Goal: Transaction & Acquisition: Purchase product/service

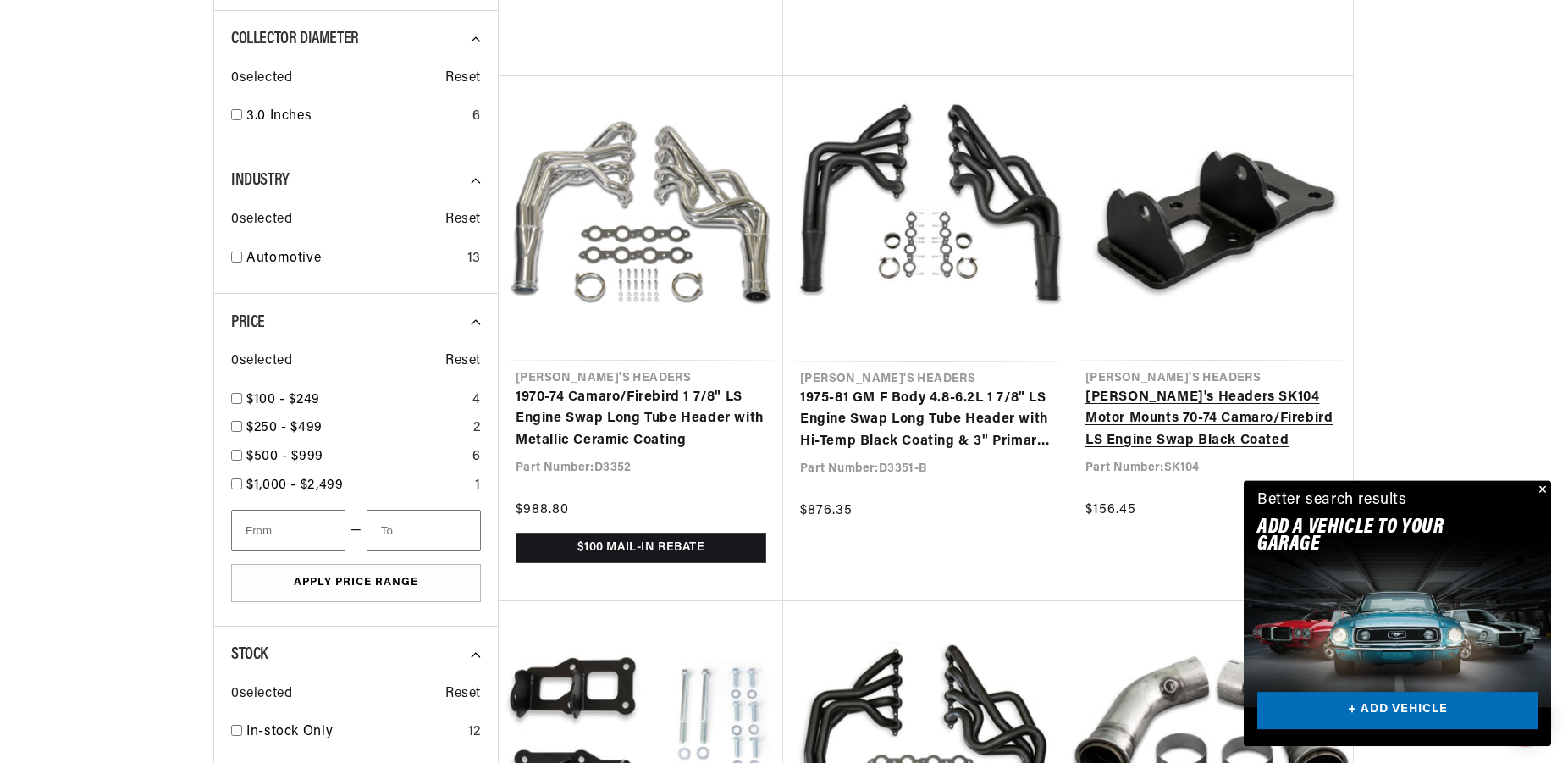
scroll to position [1556, 0]
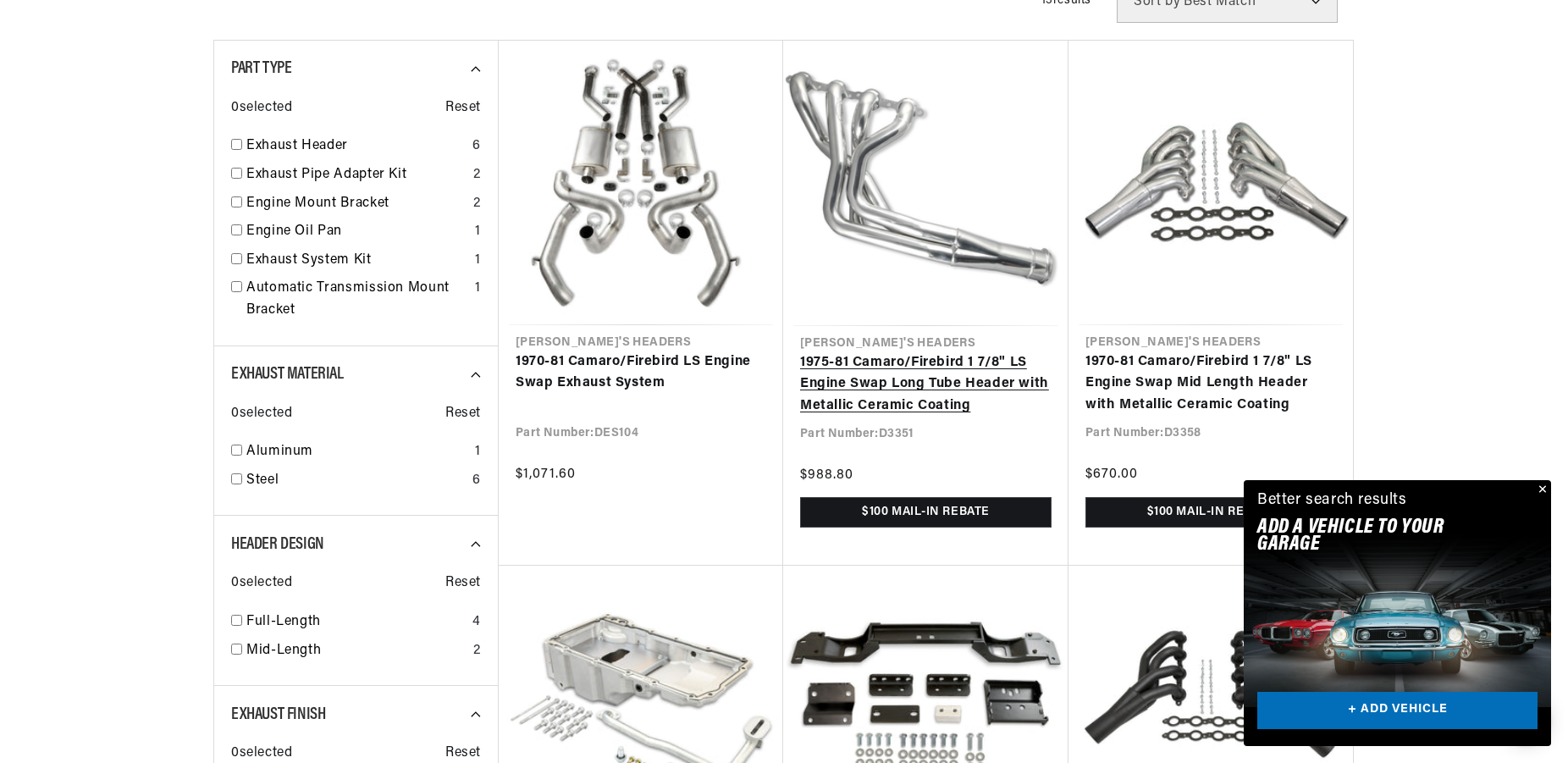
scroll to position [0, 1058]
click at [936, 368] on link "1975-81 Camaro/Firebird 1 7/8" LS Engine Swap Long Tube Header with Metallic Ce…" at bounding box center [926, 384] width 252 height 65
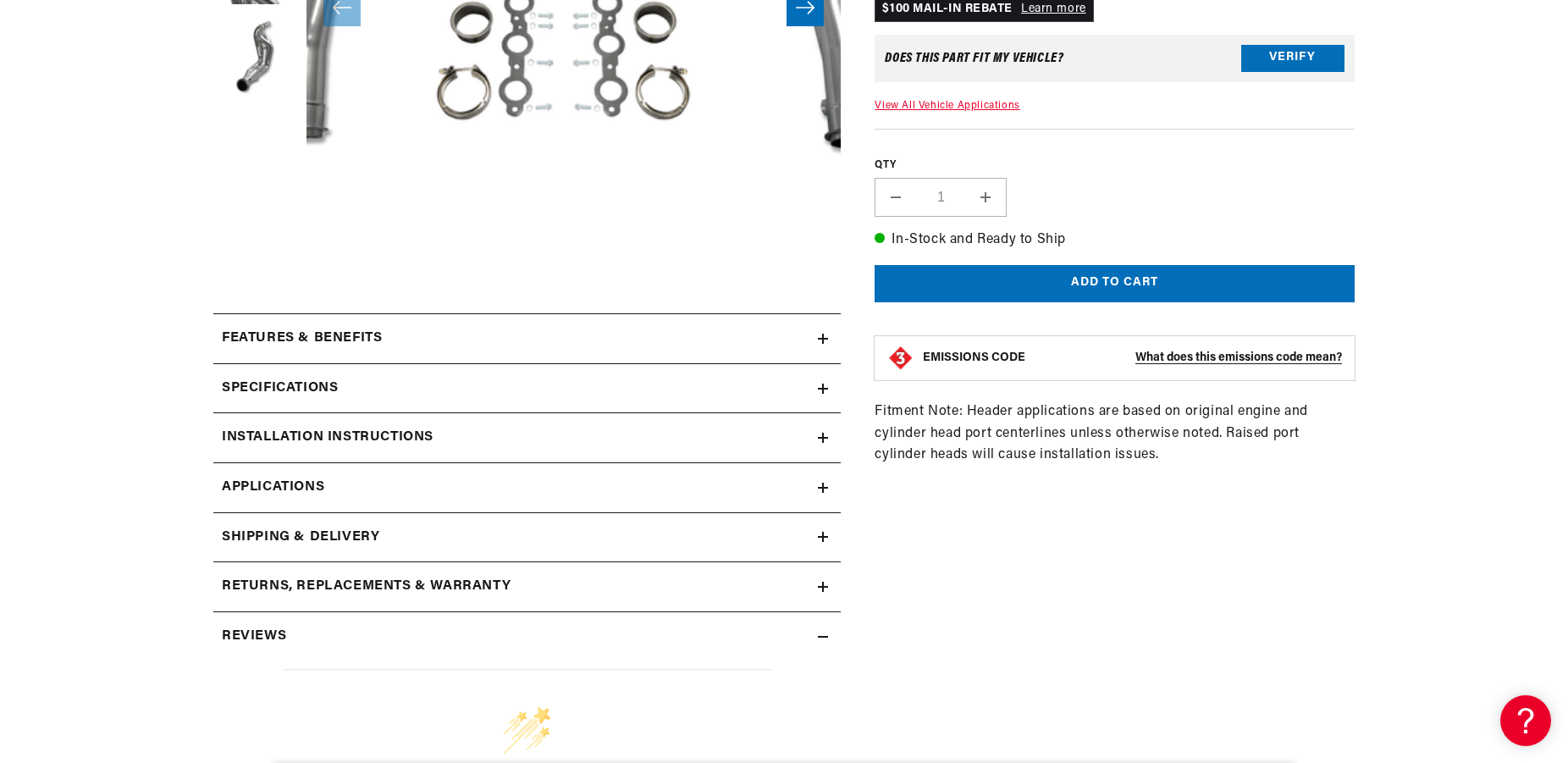
click at [807, 337] on div "Features & Benefits" at bounding box center [516, 339] width 605 height 22
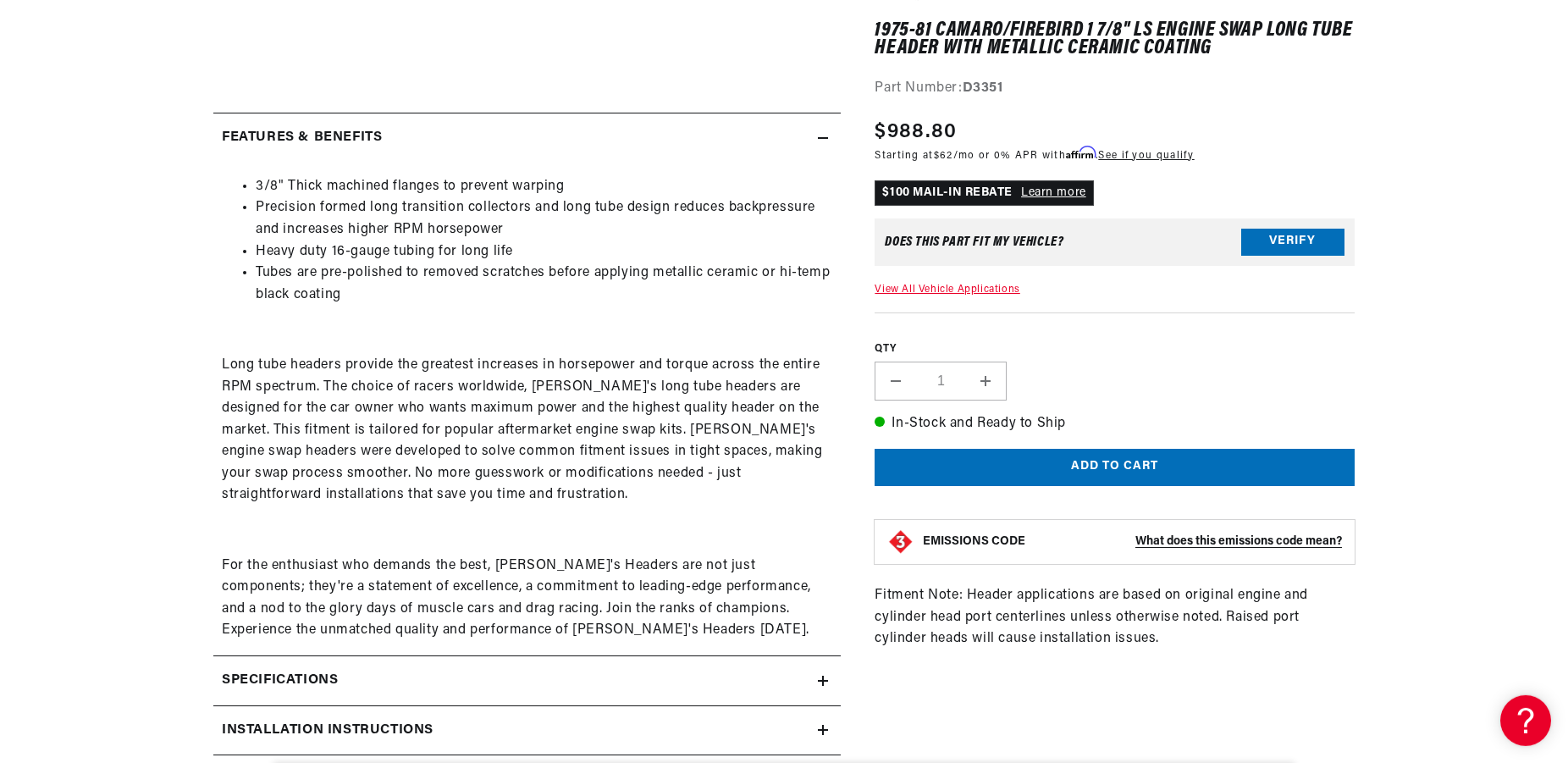
scroll to position [778, 0]
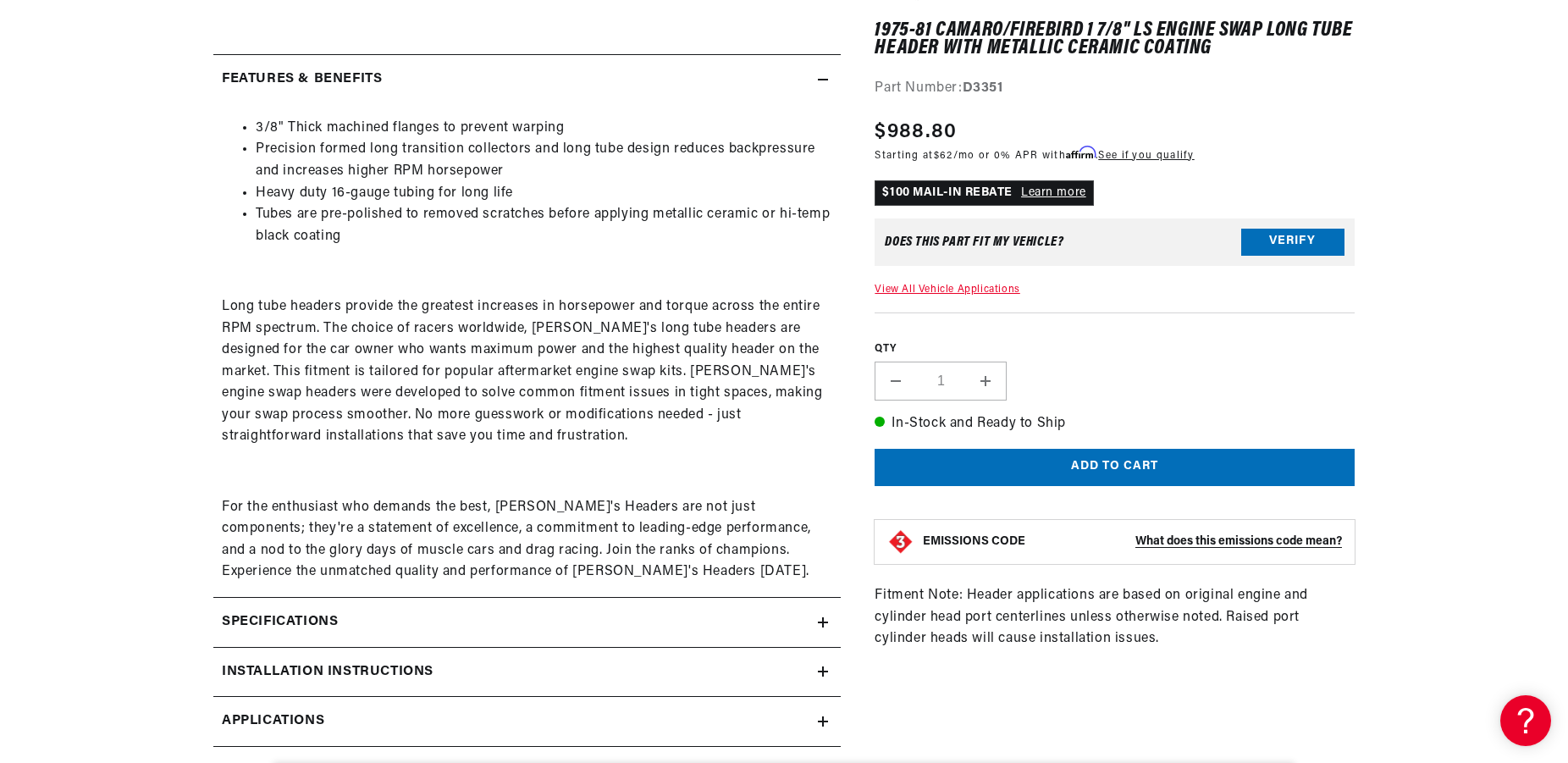
click at [403, 632] on div "Specifications" at bounding box center [516, 623] width 605 height 22
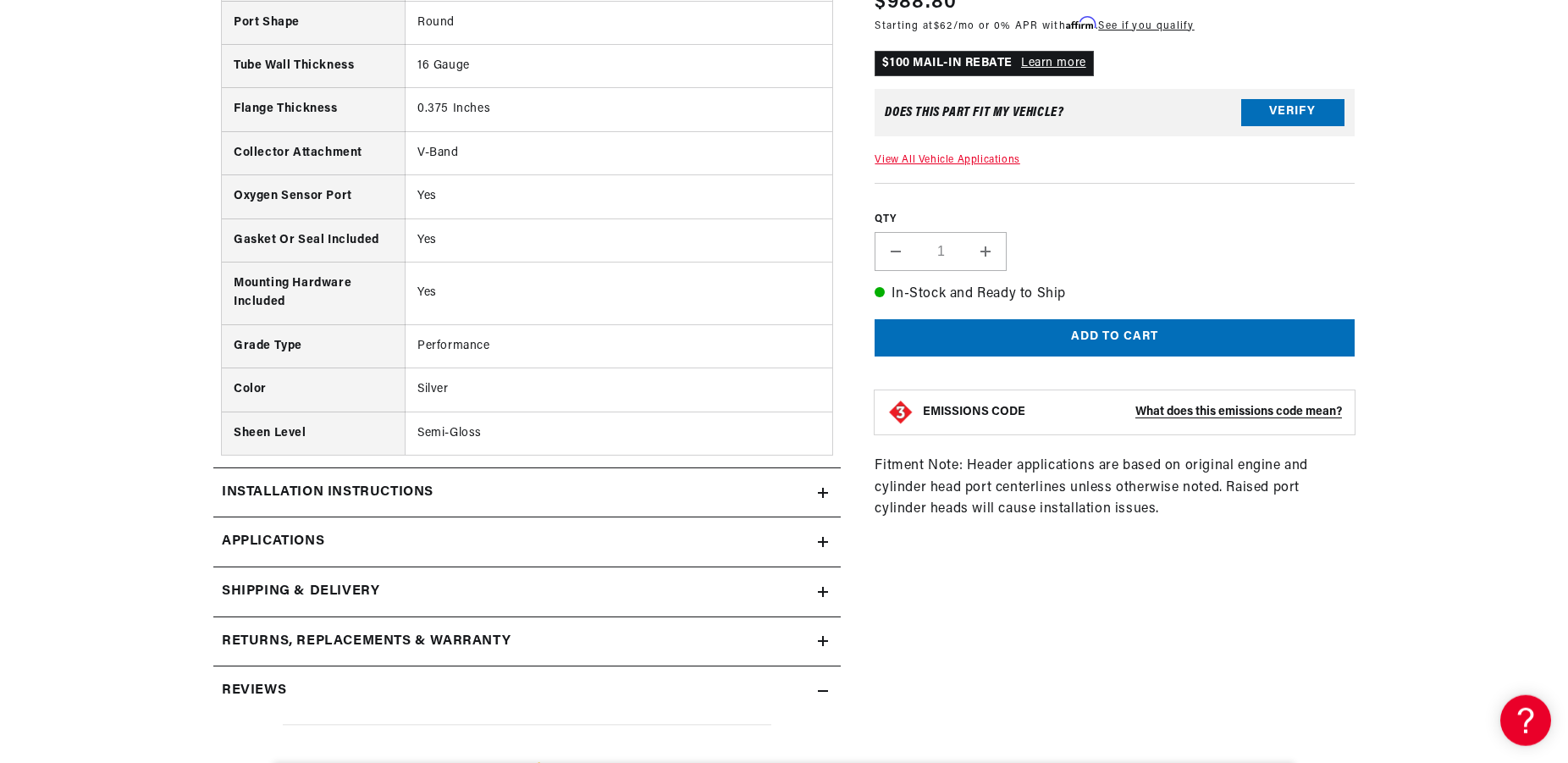
scroll to position [1642, 0]
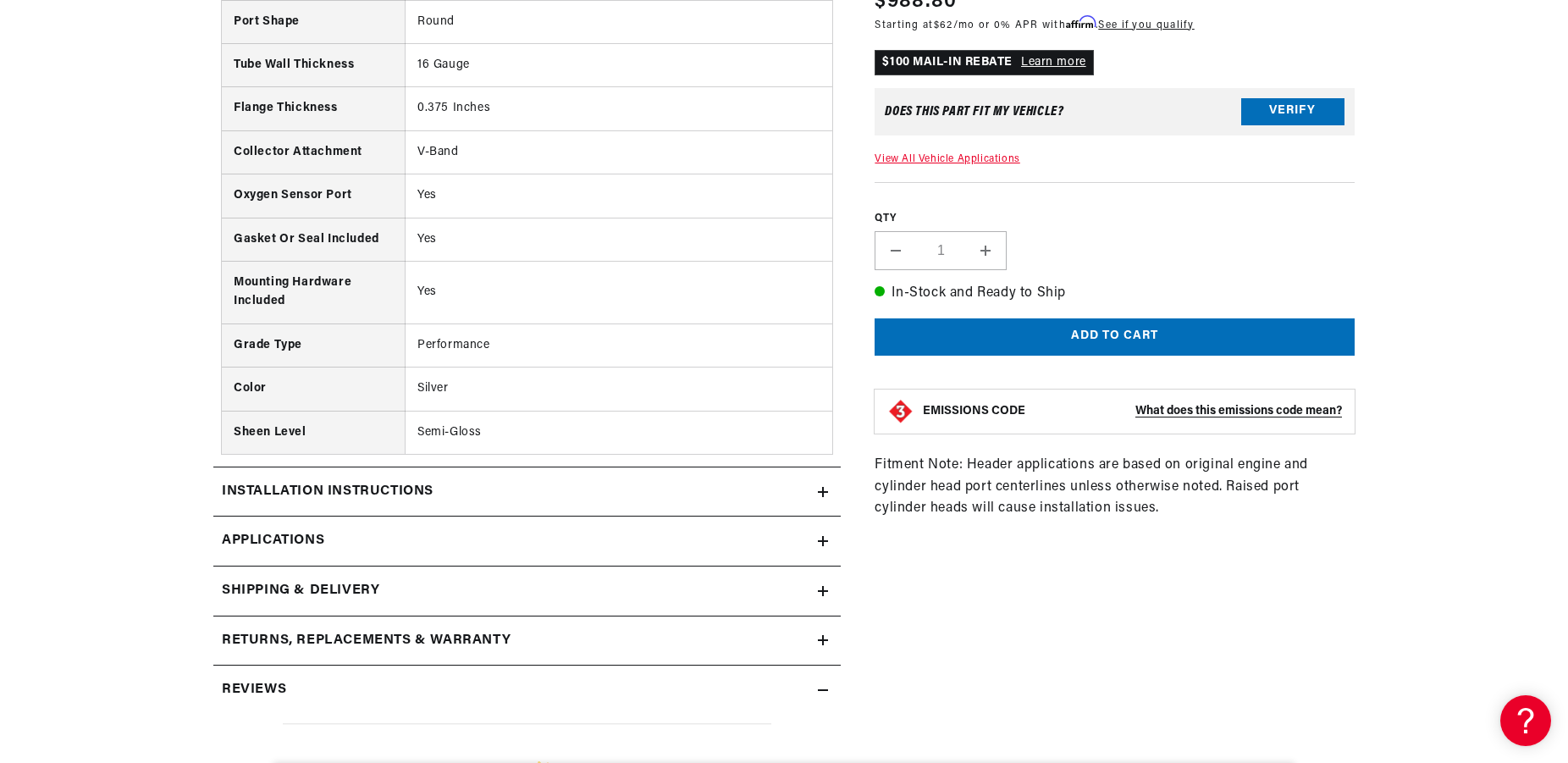
click at [332, 489] on h2 "Installation instructions" at bounding box center [327, 492] width 212 height 22
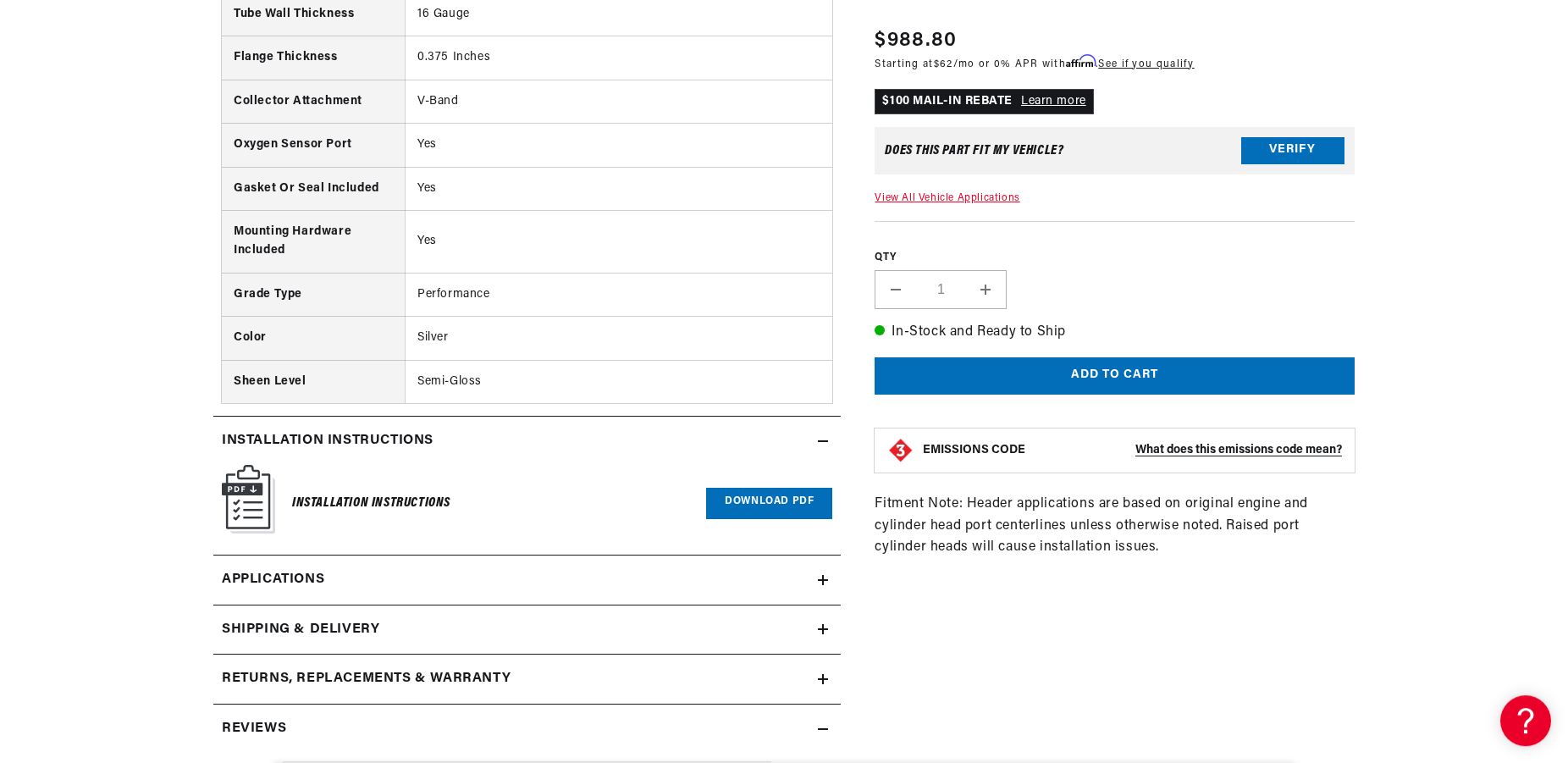
scroll to position [1729, 0]
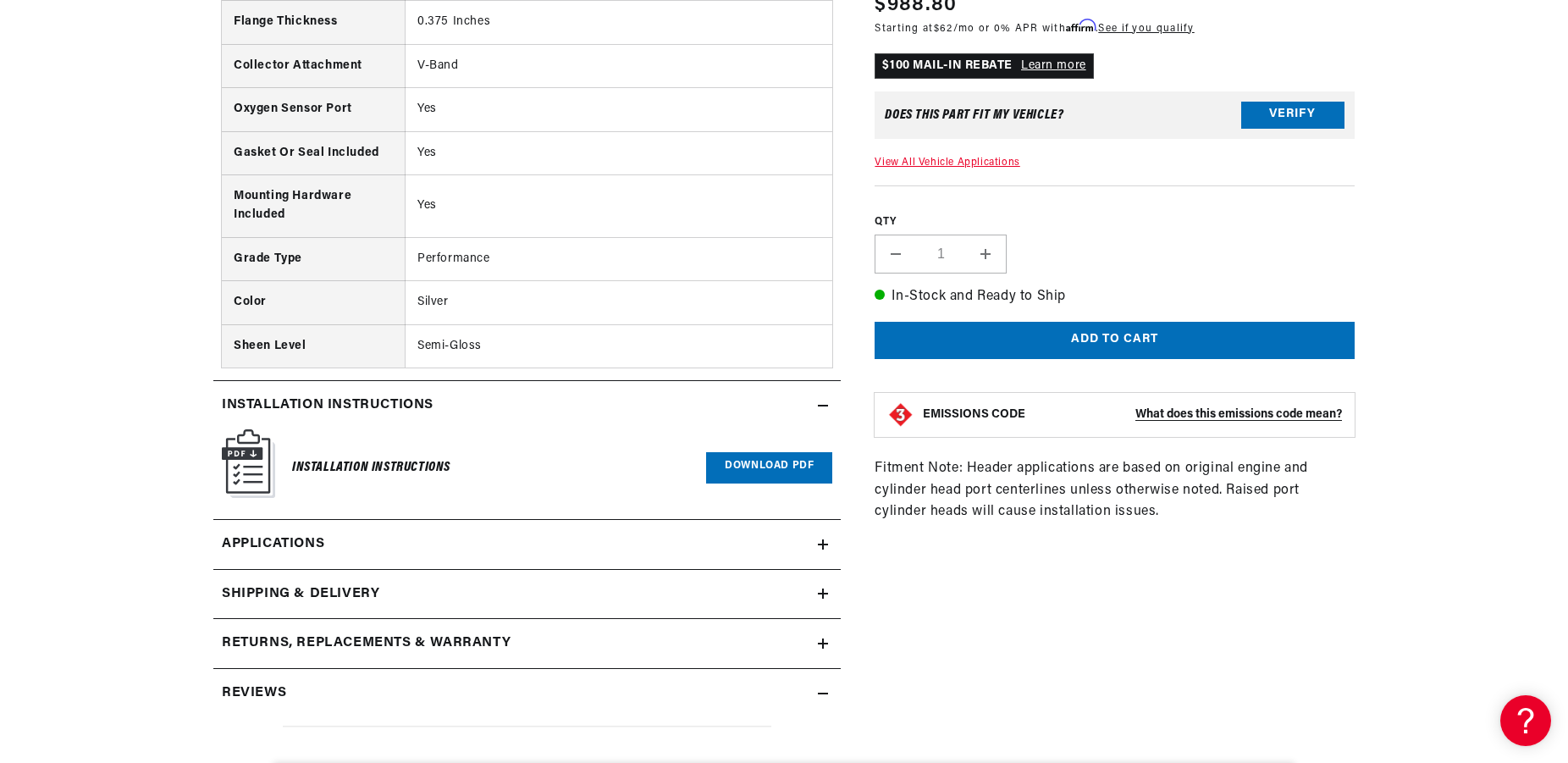
click at [750, 483] on link "Download PDF" at bounding box center [770, 467] width 126 height 31
click at [633, 557] on link "Applications" at bounding box center [527, 545] width 628 height 50
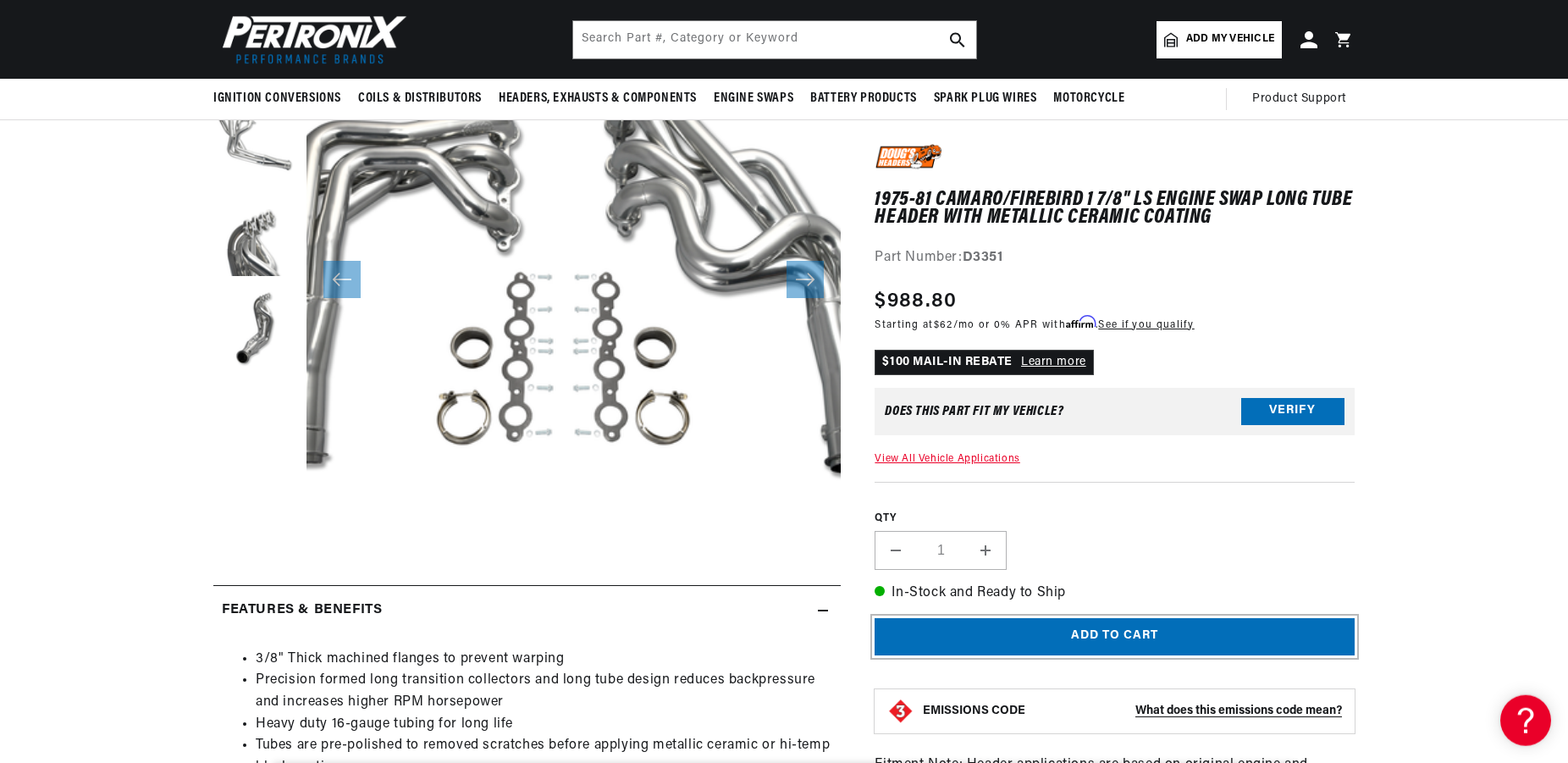
click at [1098, 634] on button "Add to cart" at bounding box center [1114, 637] width 480 height 38
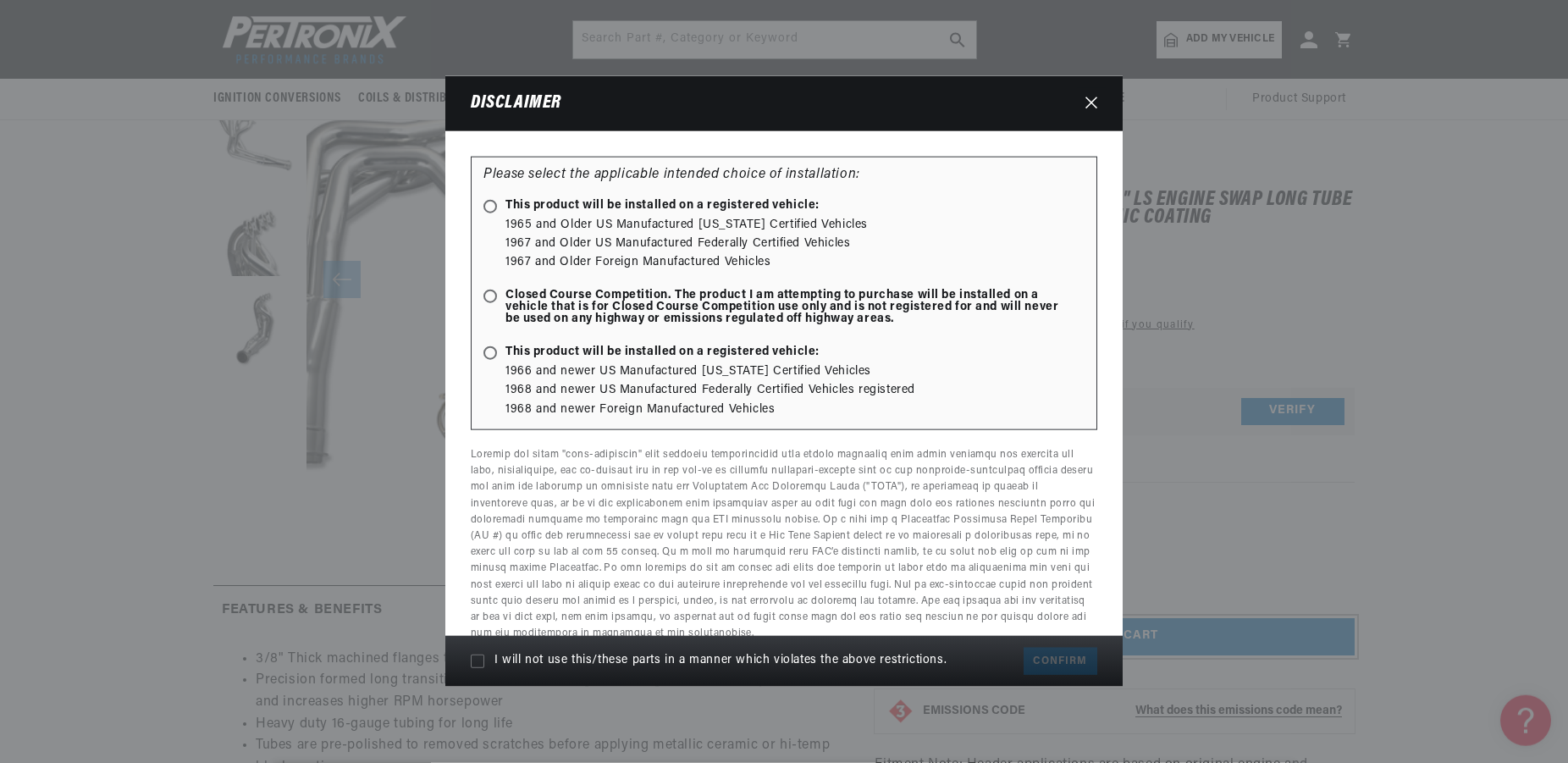
scroll to position [0, 2115]
click at [485, 311] on span "Closed Course Competition. The product I am attempting to purchase will be inst…" at bounding box center [775, 308] width 584 height 36
click at [488, 304] on input "Closed Course Competition. The product I am attempting to purchase will be inst…" at bounding box center [493, 298] width 11 height 11
radio input "true"
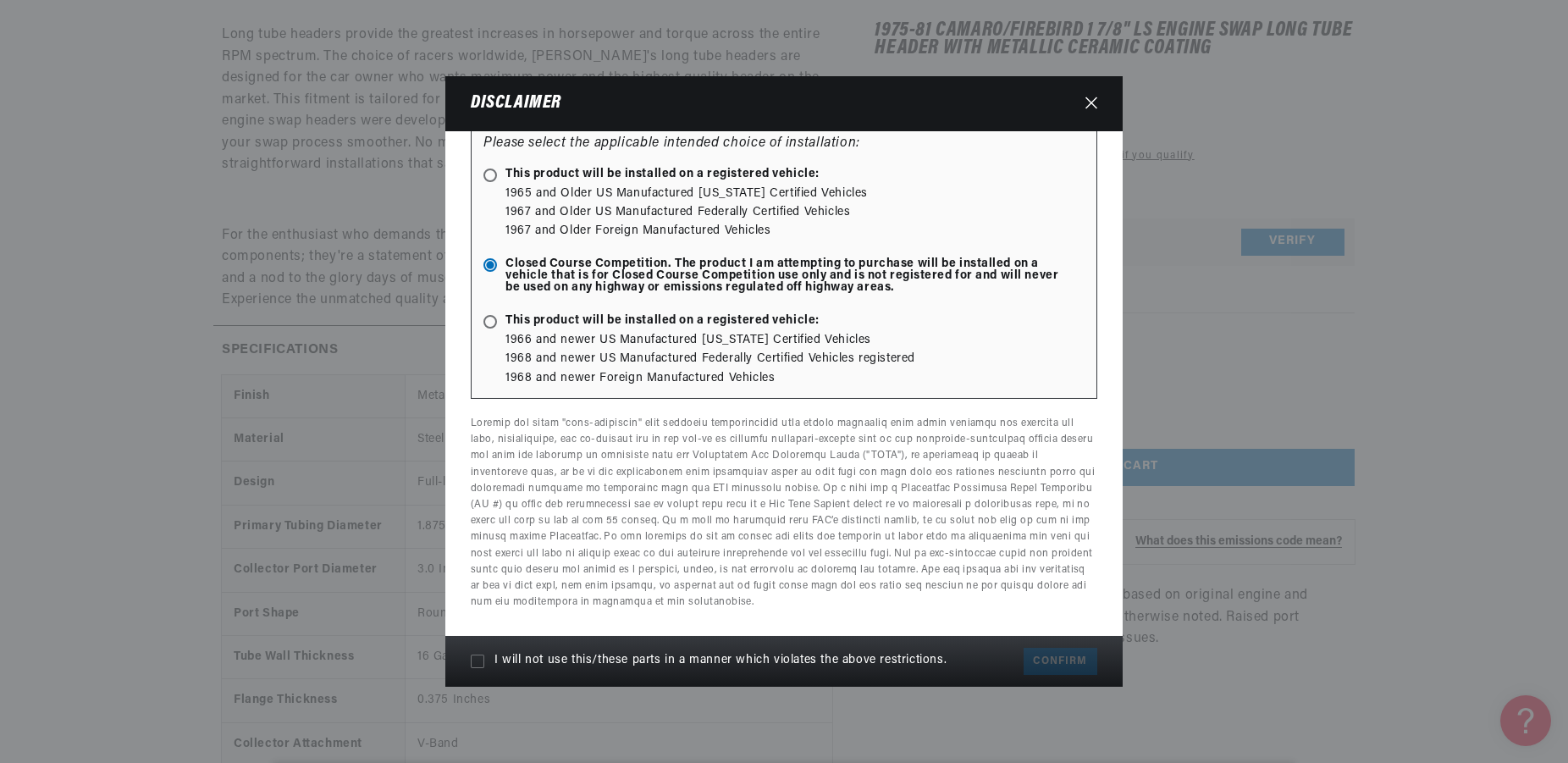
scroll to position [1111, 0]
click at [477, 658] on icon at bounding box center [478, 662] width 14 height 14
click at [477, 658] on input "I will not use this/these parts in a manner which violates the above restrictio…" at bounding box center [478, 662] width 14 height 14
checkbox input "true"
click at [1063, 652] on button "Confirm" at bounding box center [1061, 661] width 74 height 27
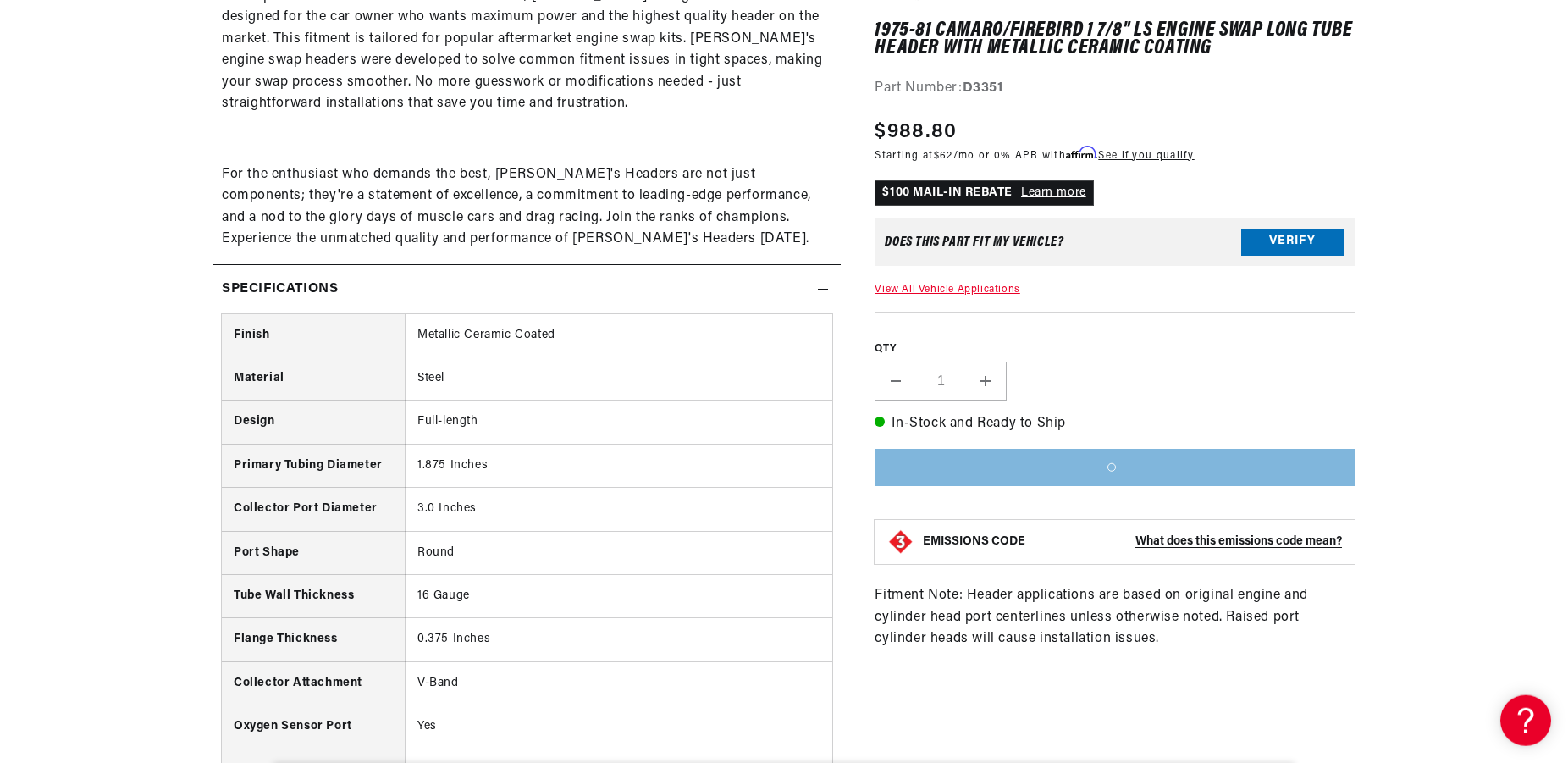
scroll to position [1283, 0]
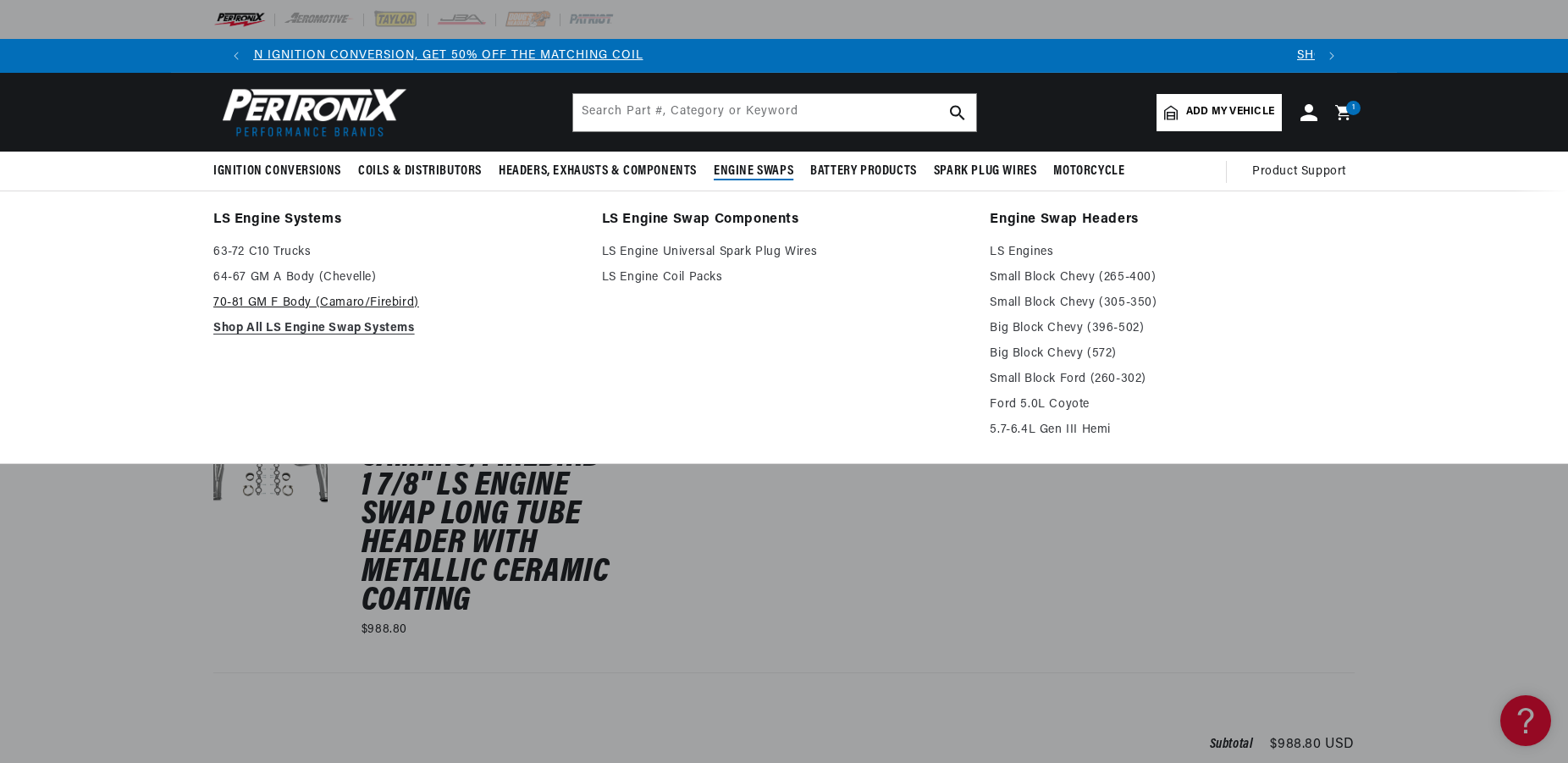
click at [278, 302] on link "70-81 GM F Body (Camaro/Firebird)" at bounding box center [396, 304] width 365 height 20
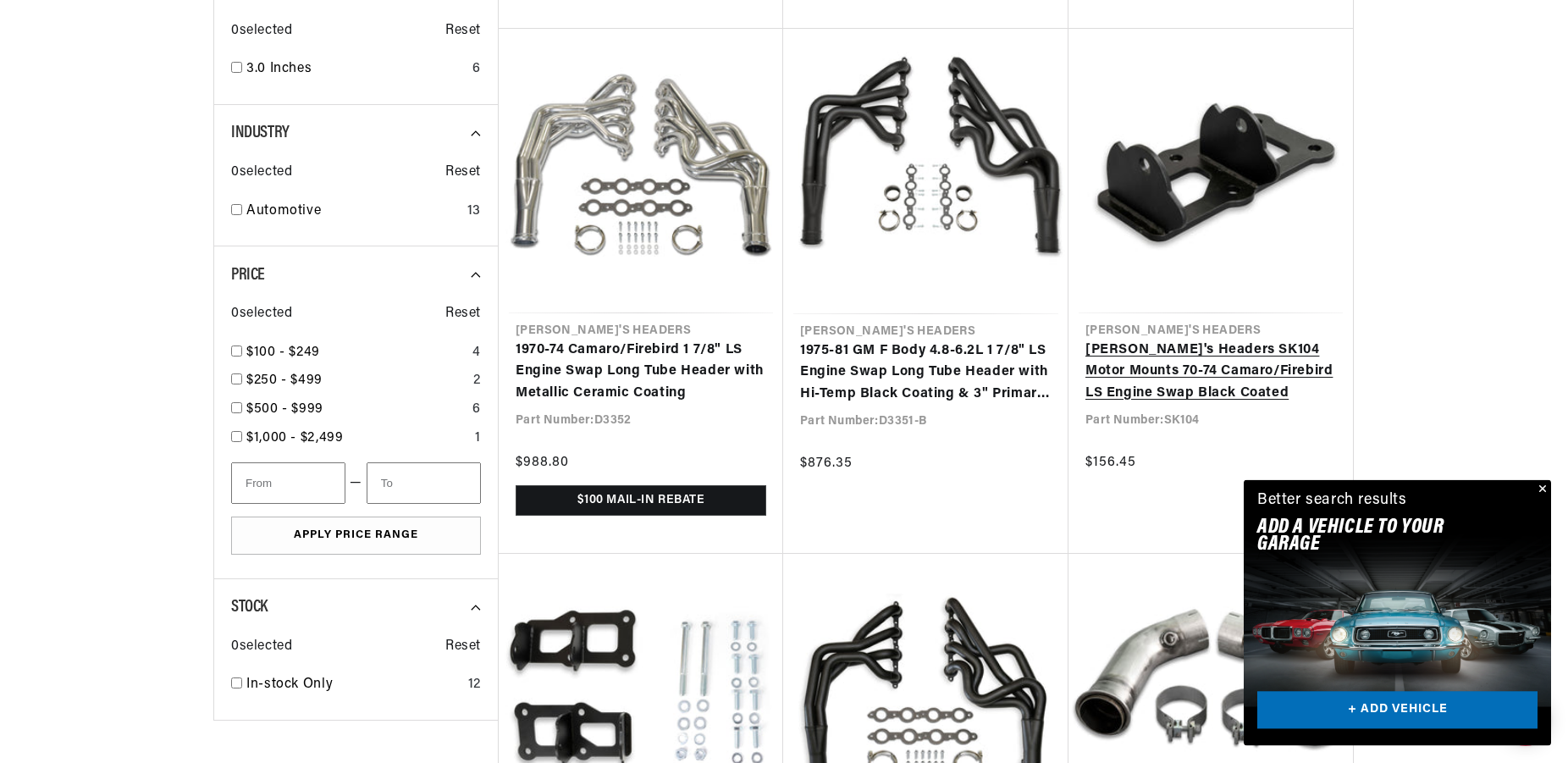
scroll to position [1642, 0]
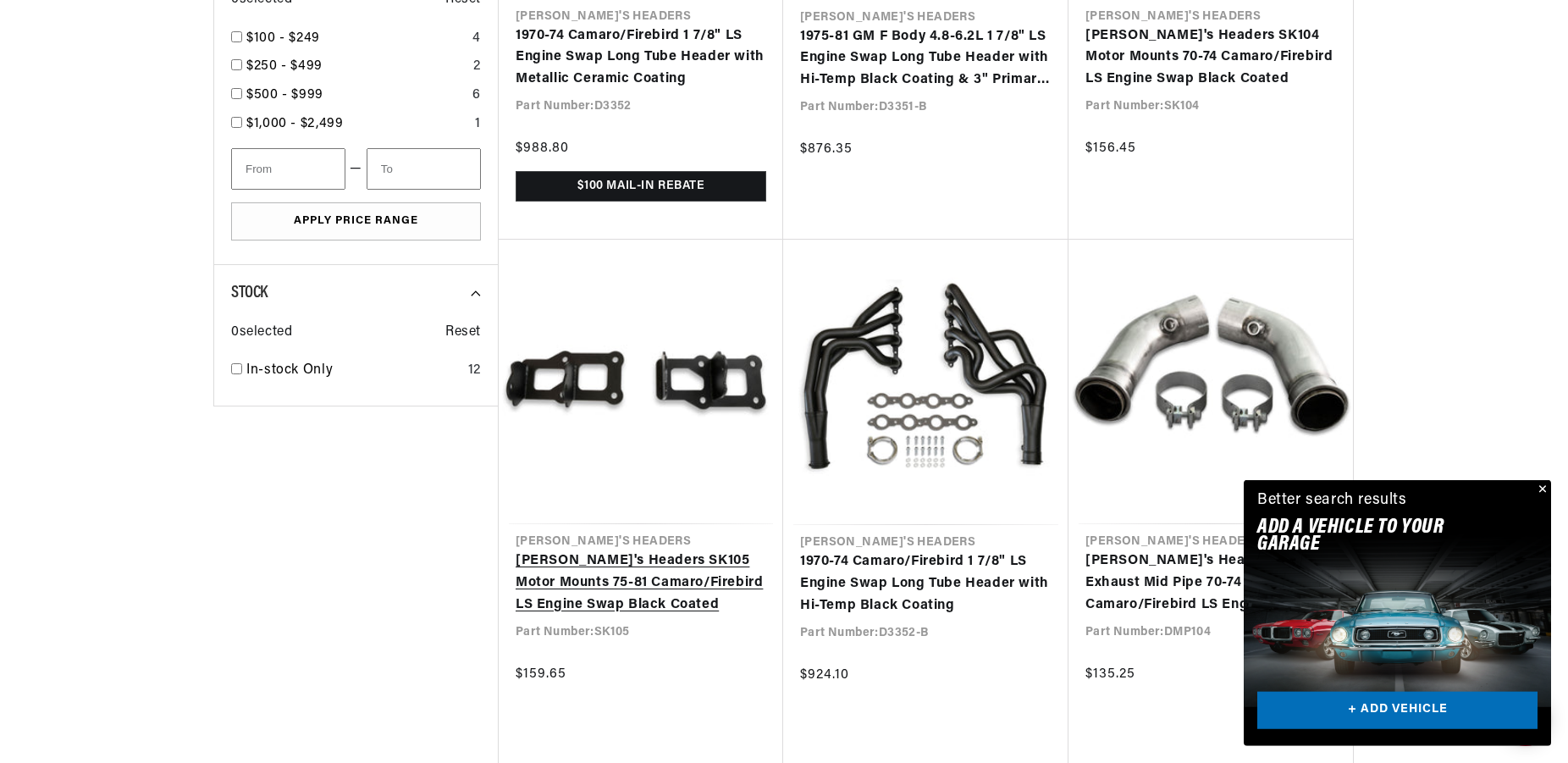
scroll to position [1902, 0]
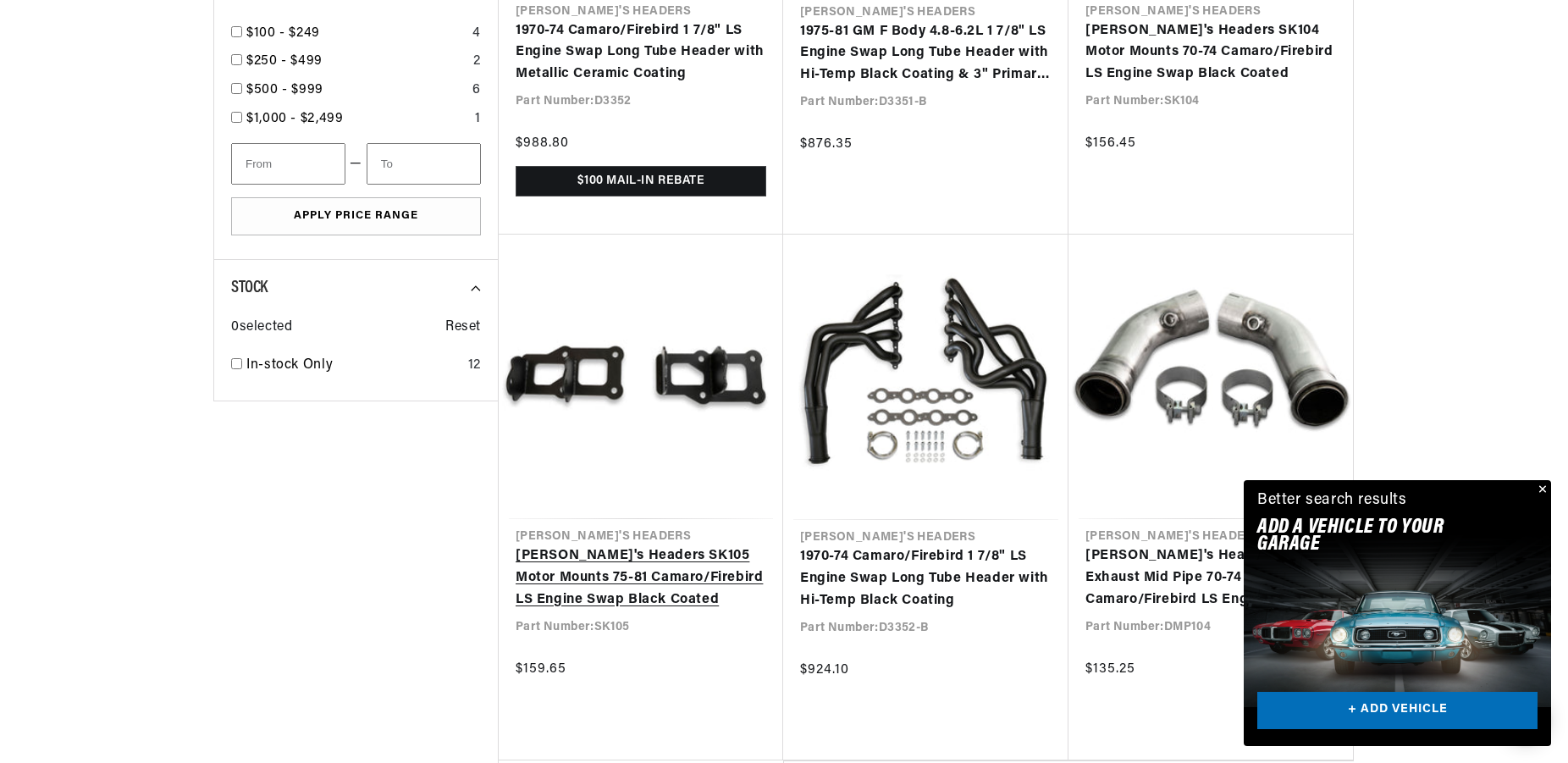
click at [659, 576] on link "[PERSON_NAME]'s Headers SK105 Motor Mounts 75-81 Camaro/Firebird LS Engine Swap…" at bounding box center [641, 577] width 251 height 65
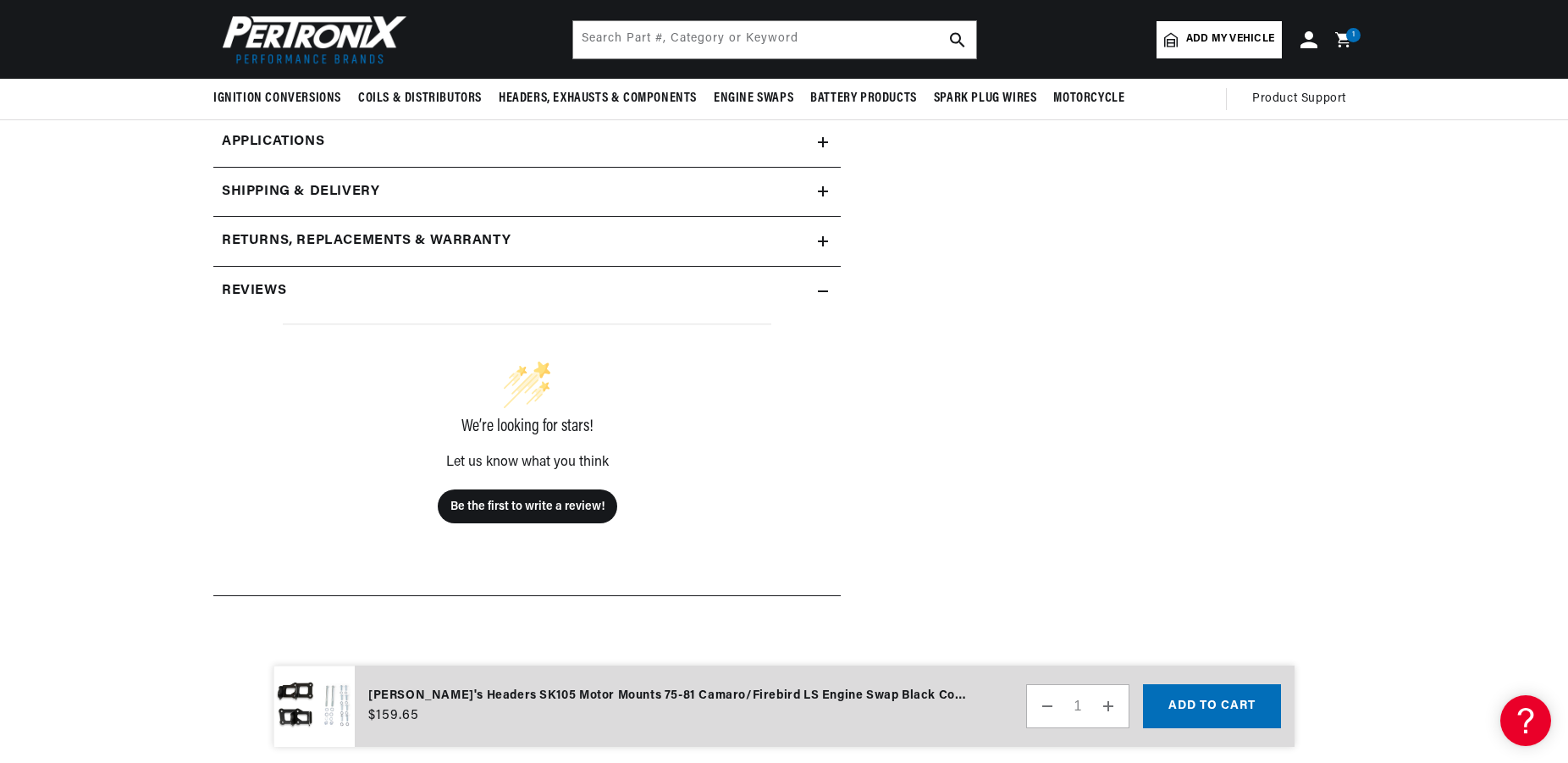
scroll to position [518, 0]
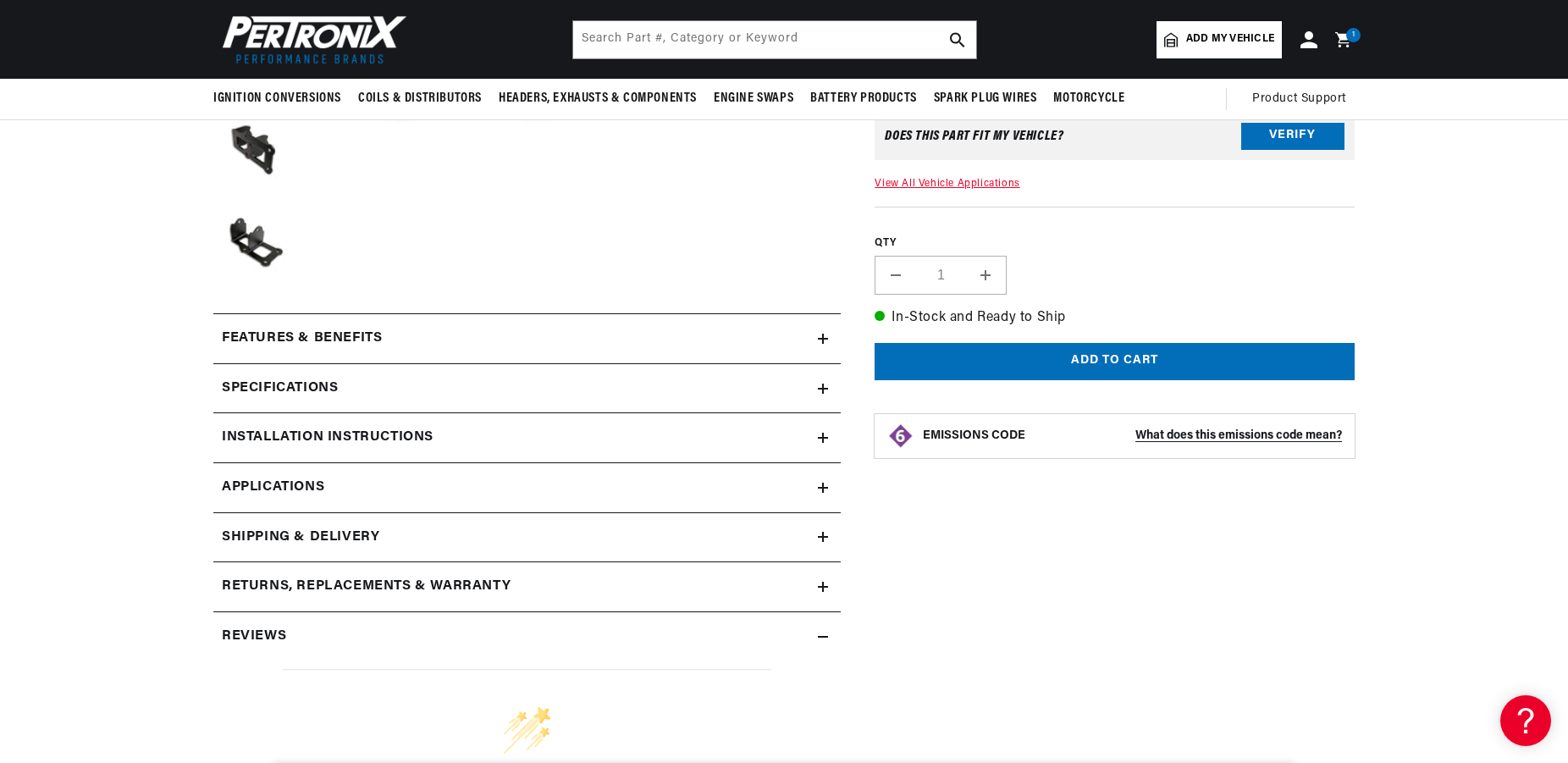
click at [426, 435] on h2 "Installation instructions" at bounding box center [327, 438] width 212 height 22
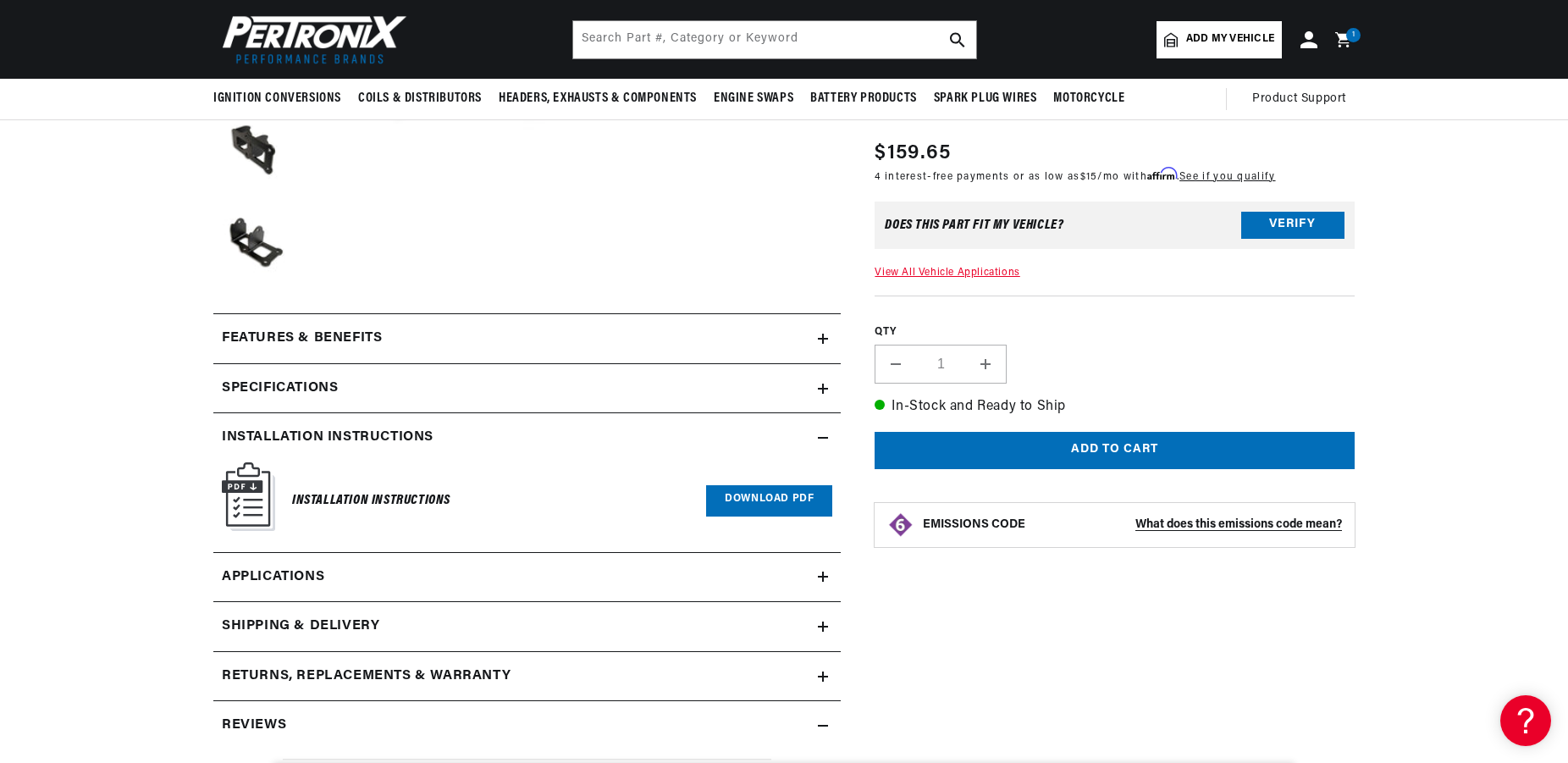
click at [741, 511] on link "Download PDF" at bounding box center [770, 500] width 126 height 31
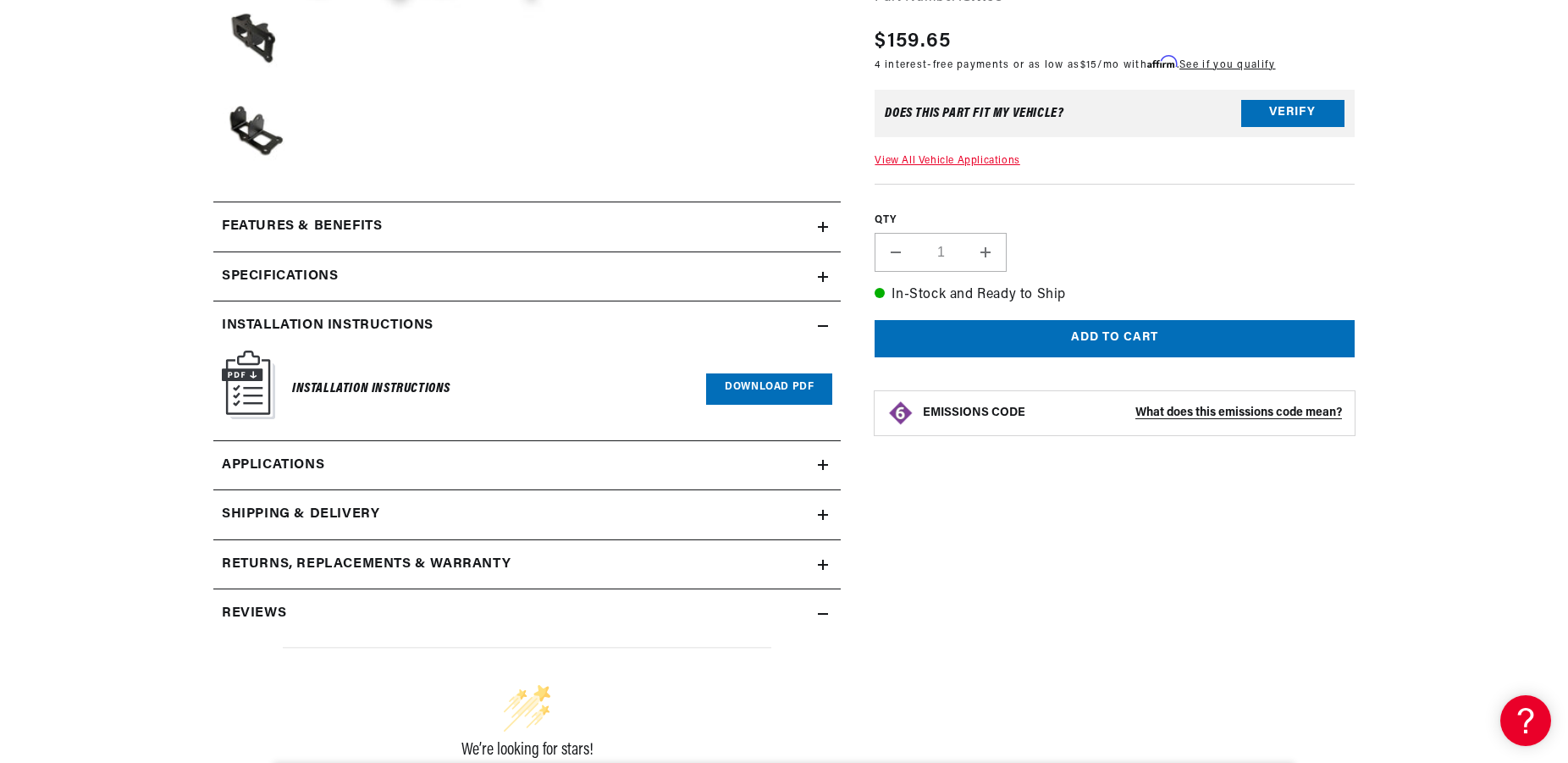
scroll to position [691, 0]
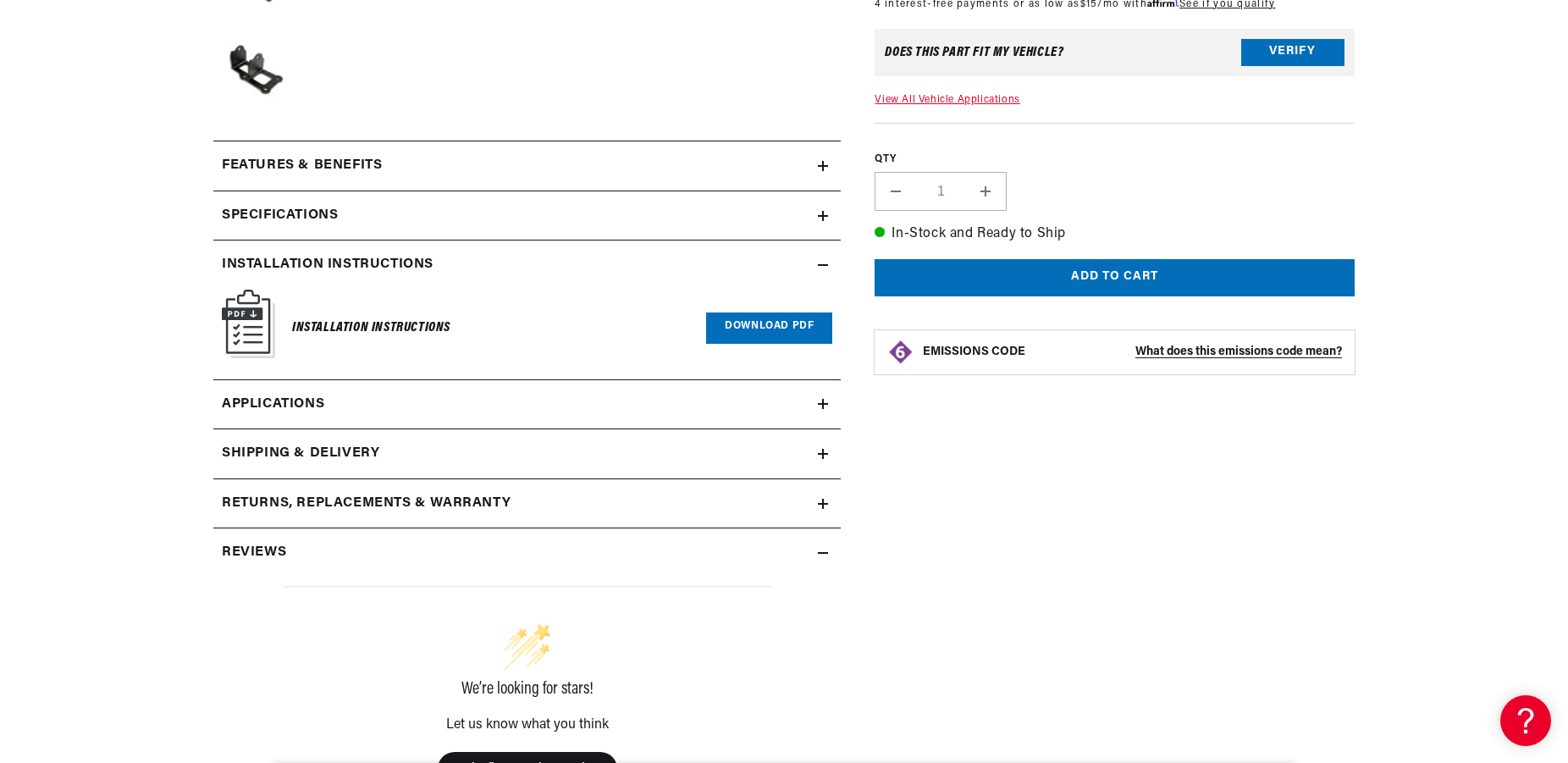
click at [338, 405] on link "Applications" at bounding box center [527, 405] width 628 height 50
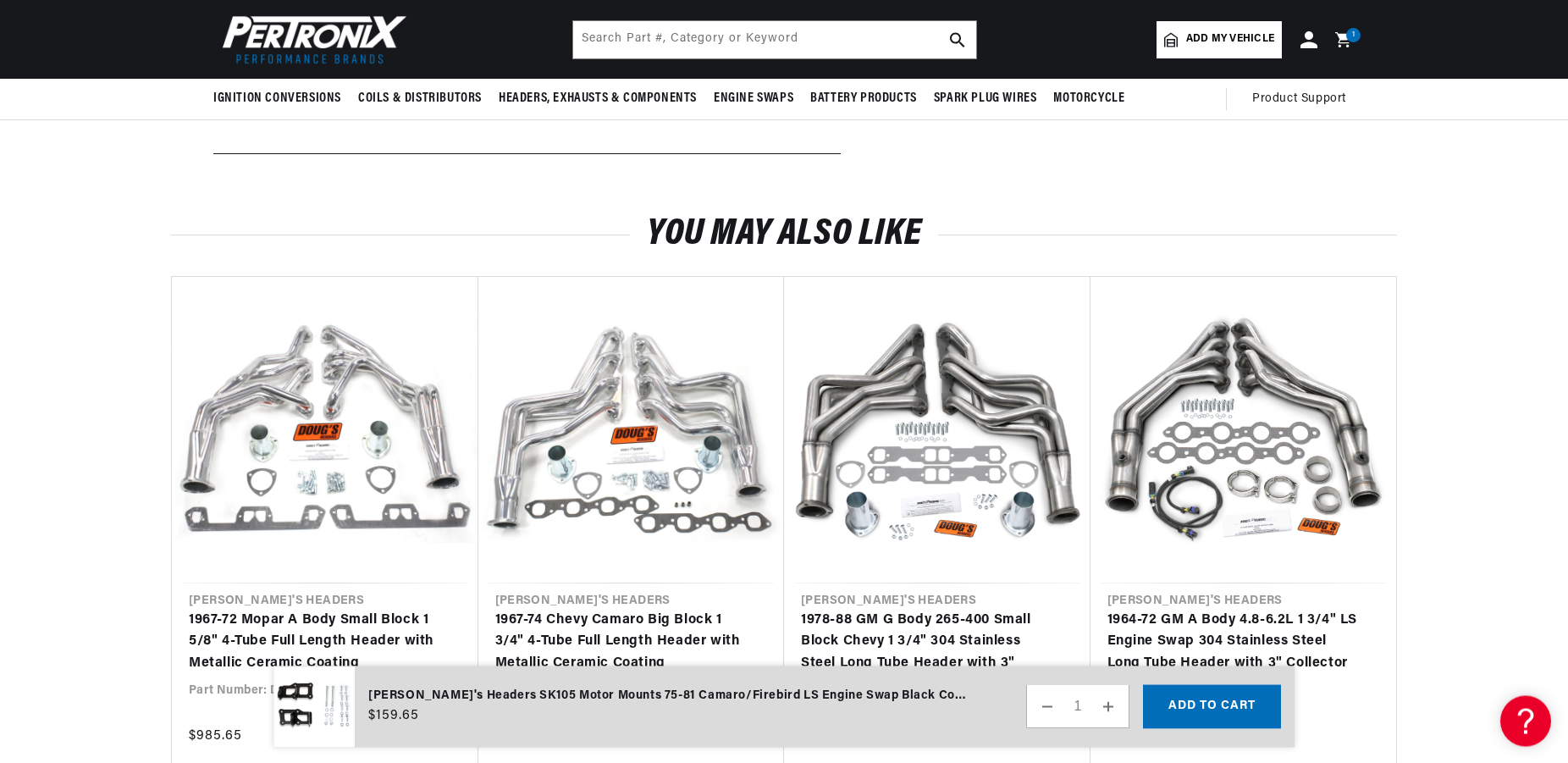
scroll to position [53, 0]
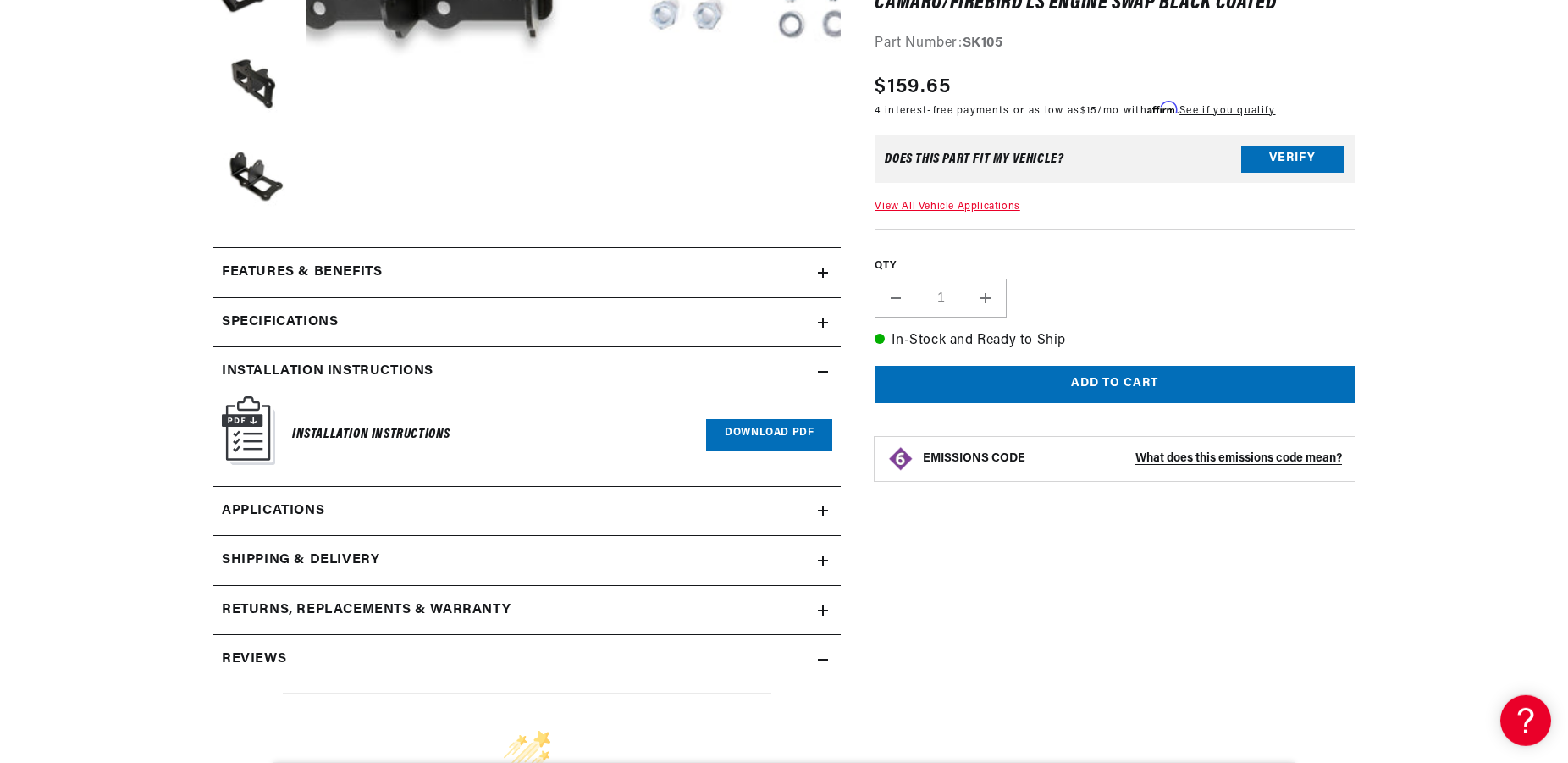
scroll to position [605, 0]
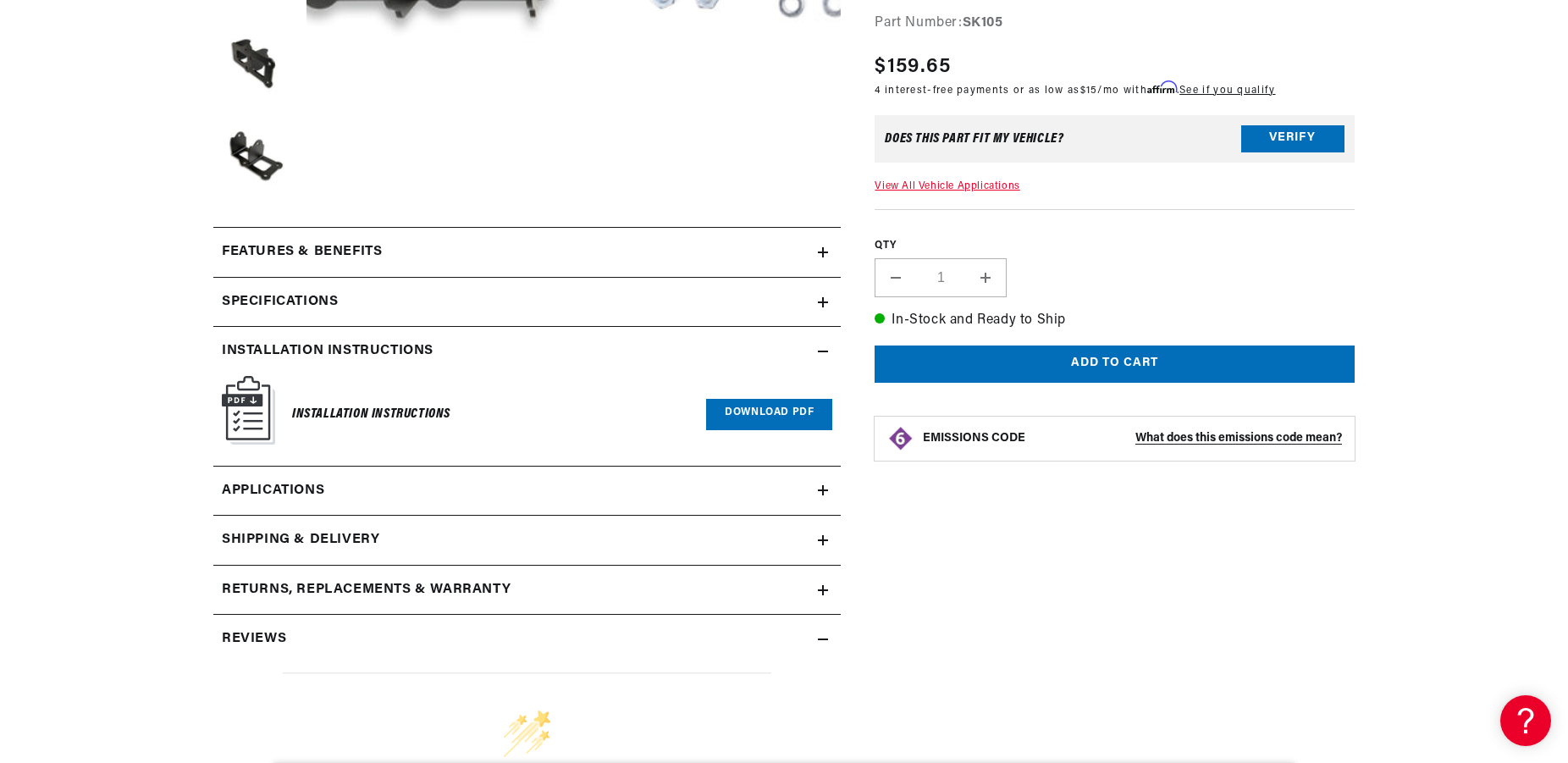
click at [795, 416] on link "Download PDF" at bounding box center [770, 414] width 126 height 31
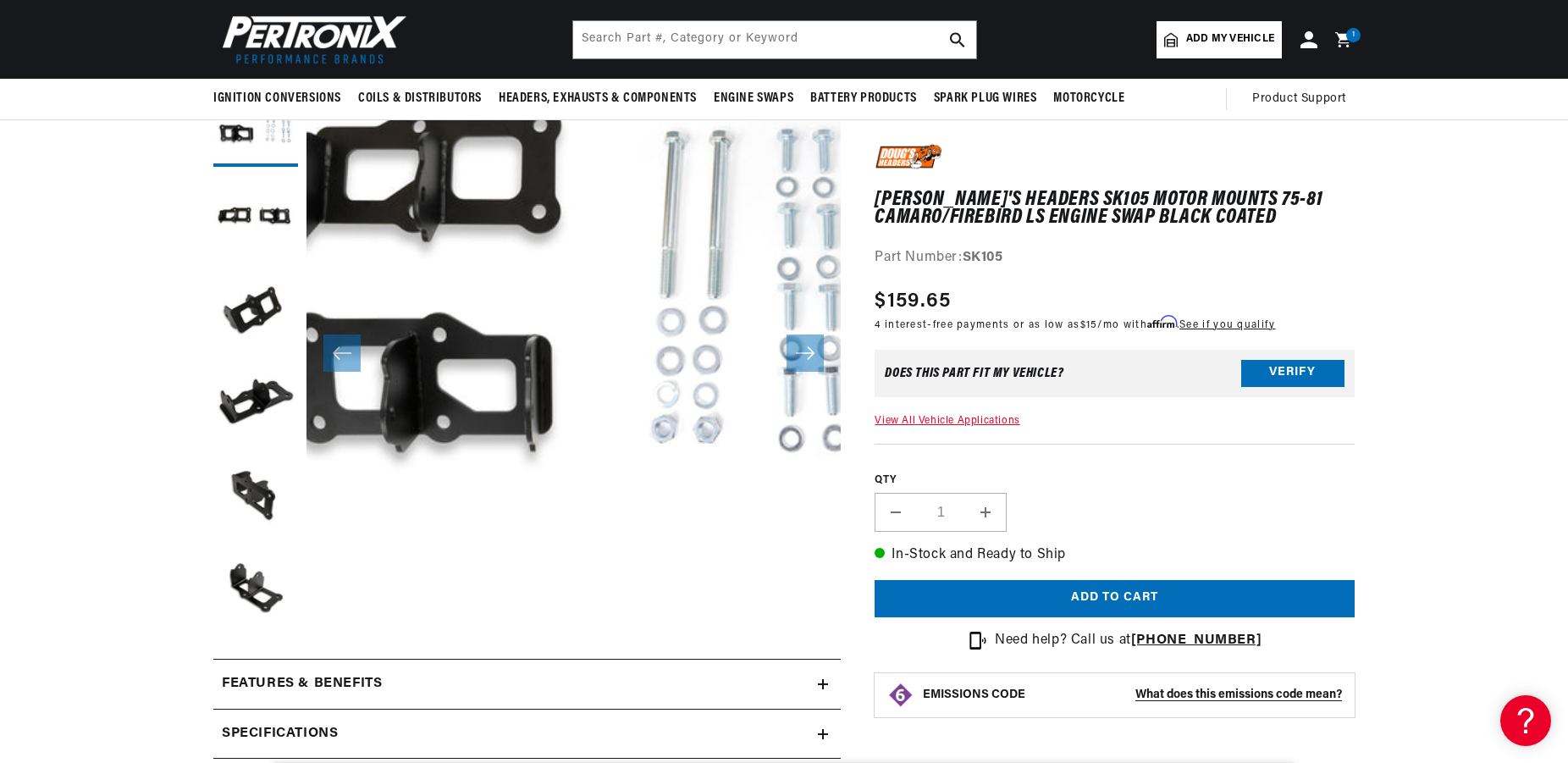
scroll to position [53, 0]
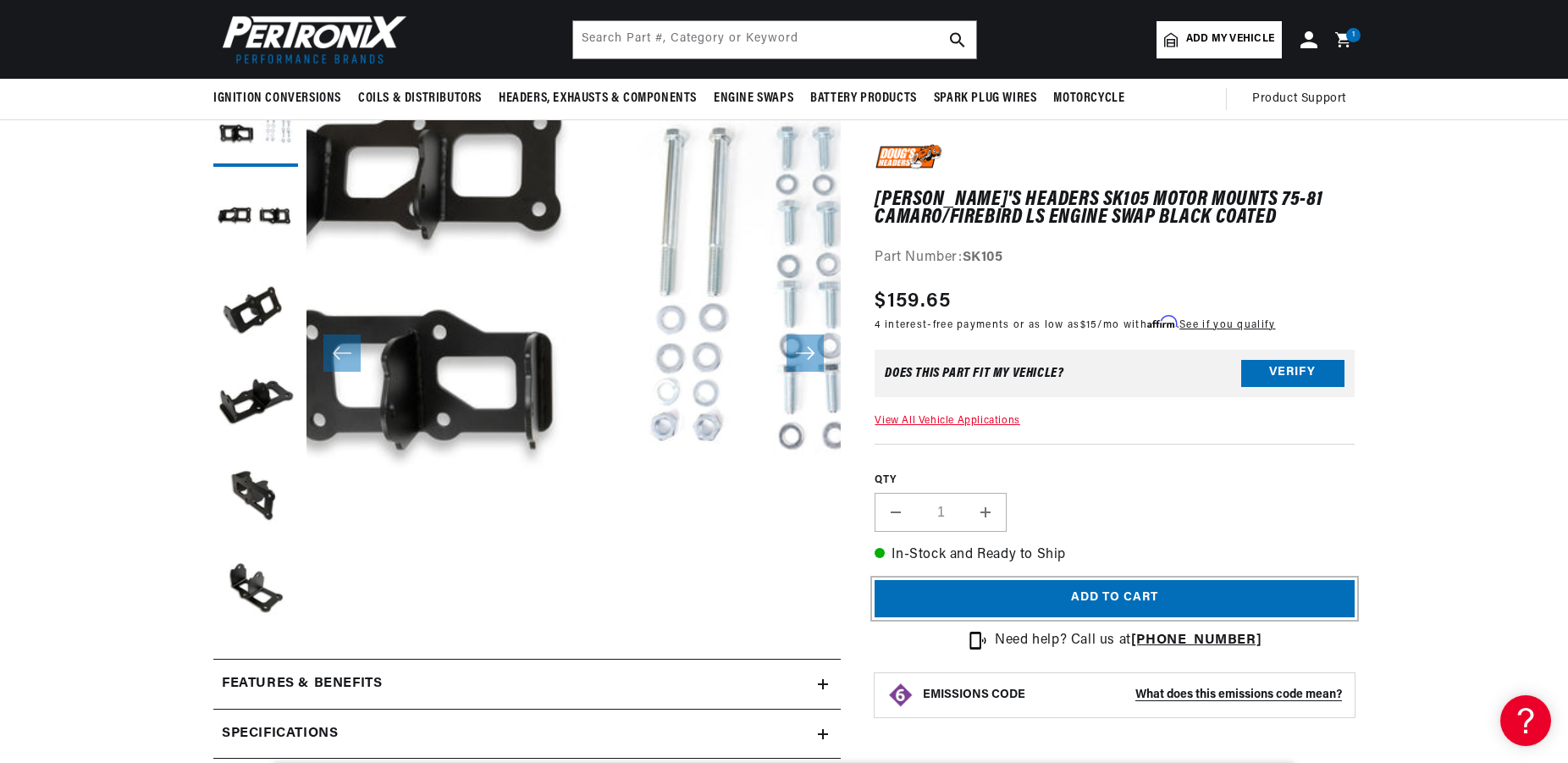
click at [1073, 591] on button "Add to cart" at bounding box center [1114, 599] width 480 height 38
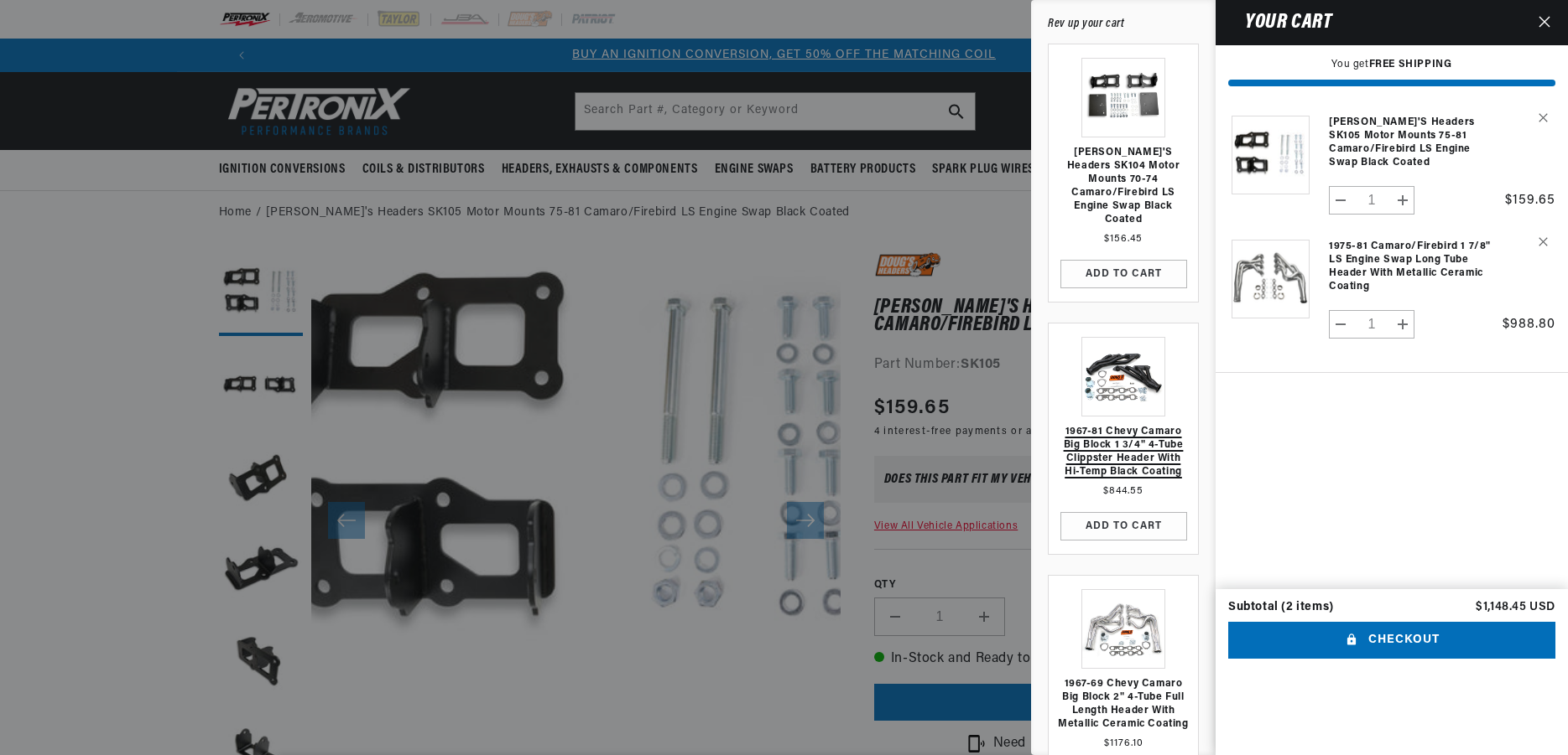
scroll to position [161, 0]
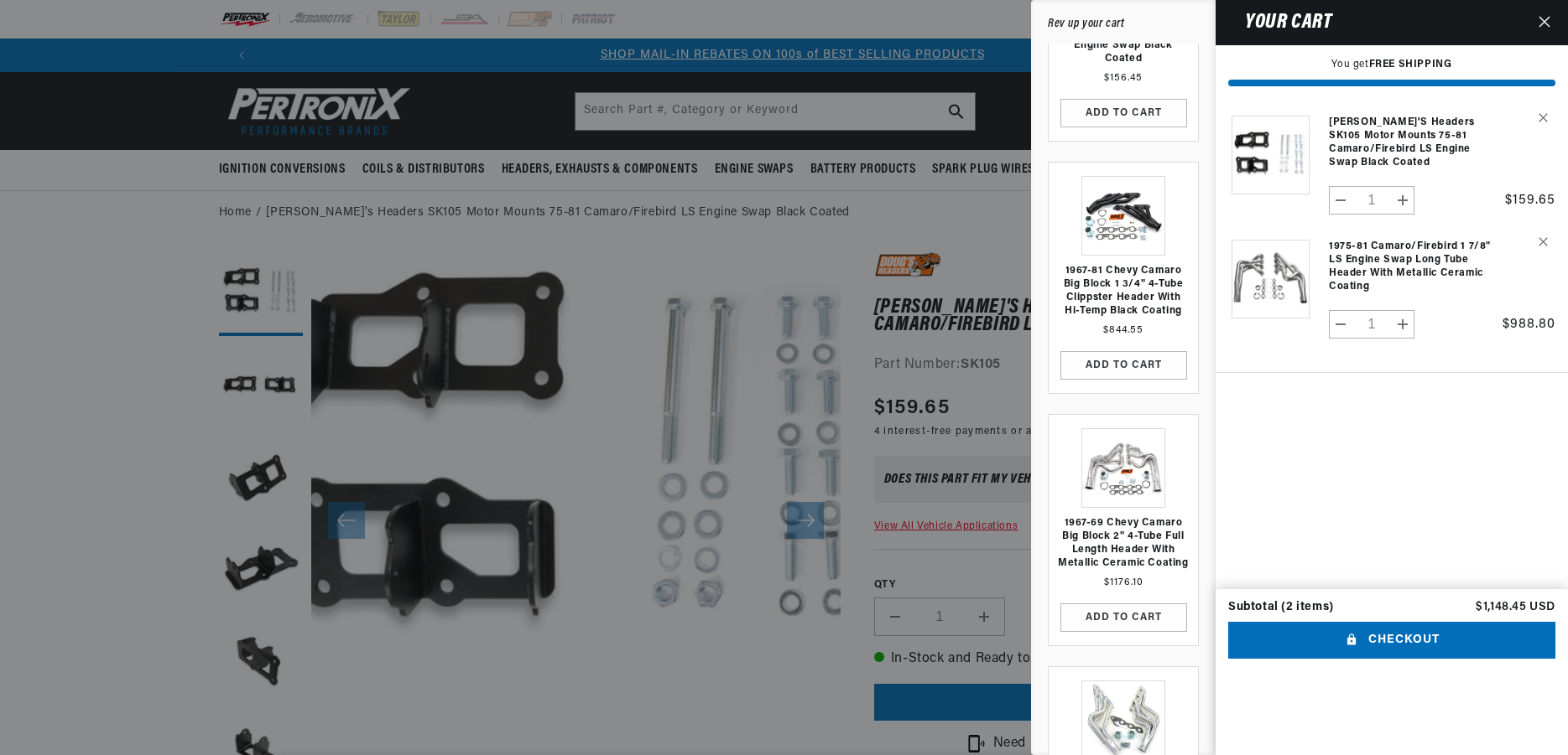
drag, startPoint x: 1548, startPoint y: 21, endPoint x: 1529, endPoint y: 31, distance: 21.5
click at [1548, 23] on icon "Close" at bounding box center [1544, 22] width 12 height 12
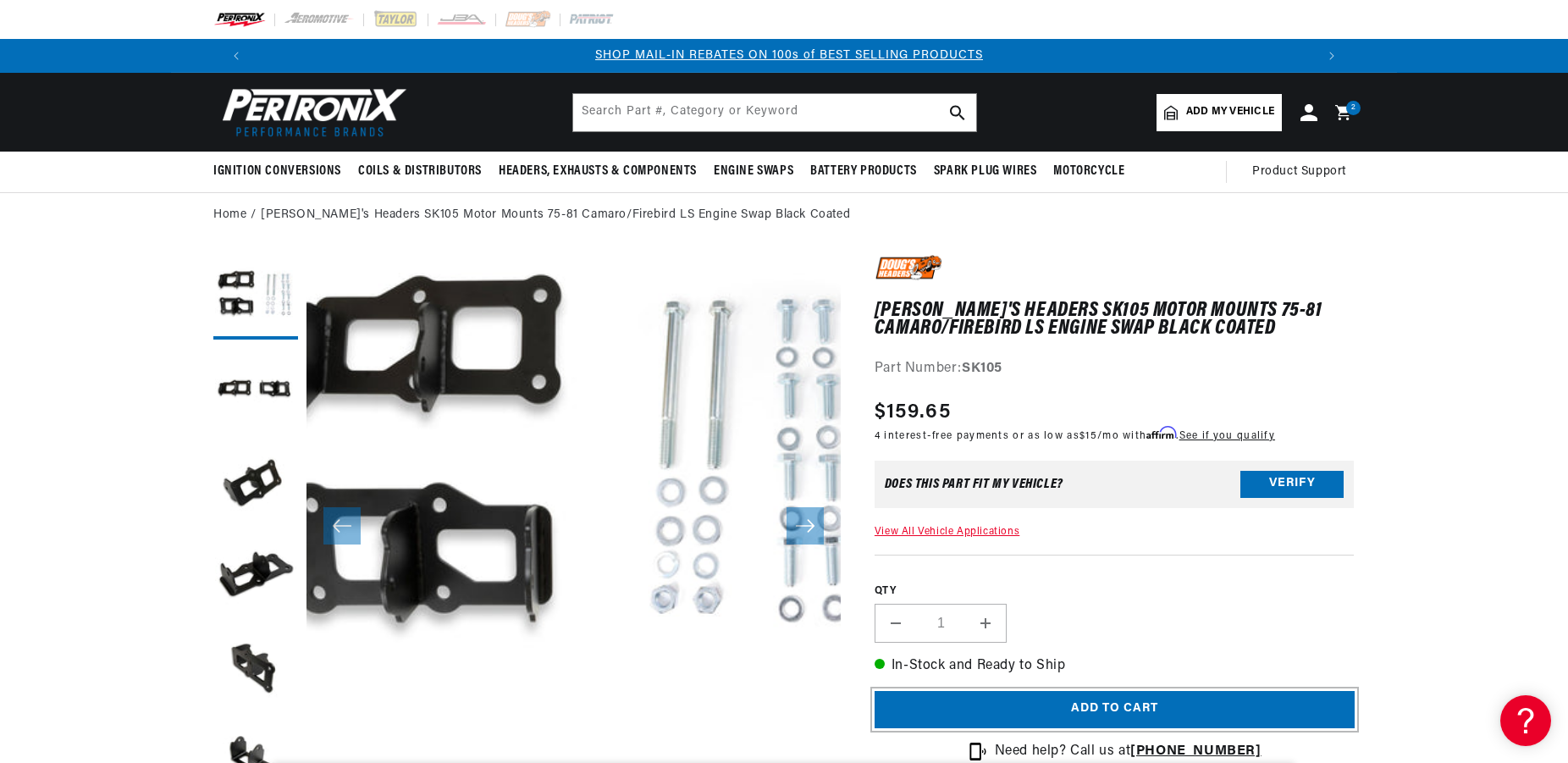
scroll to position [0, 1058]
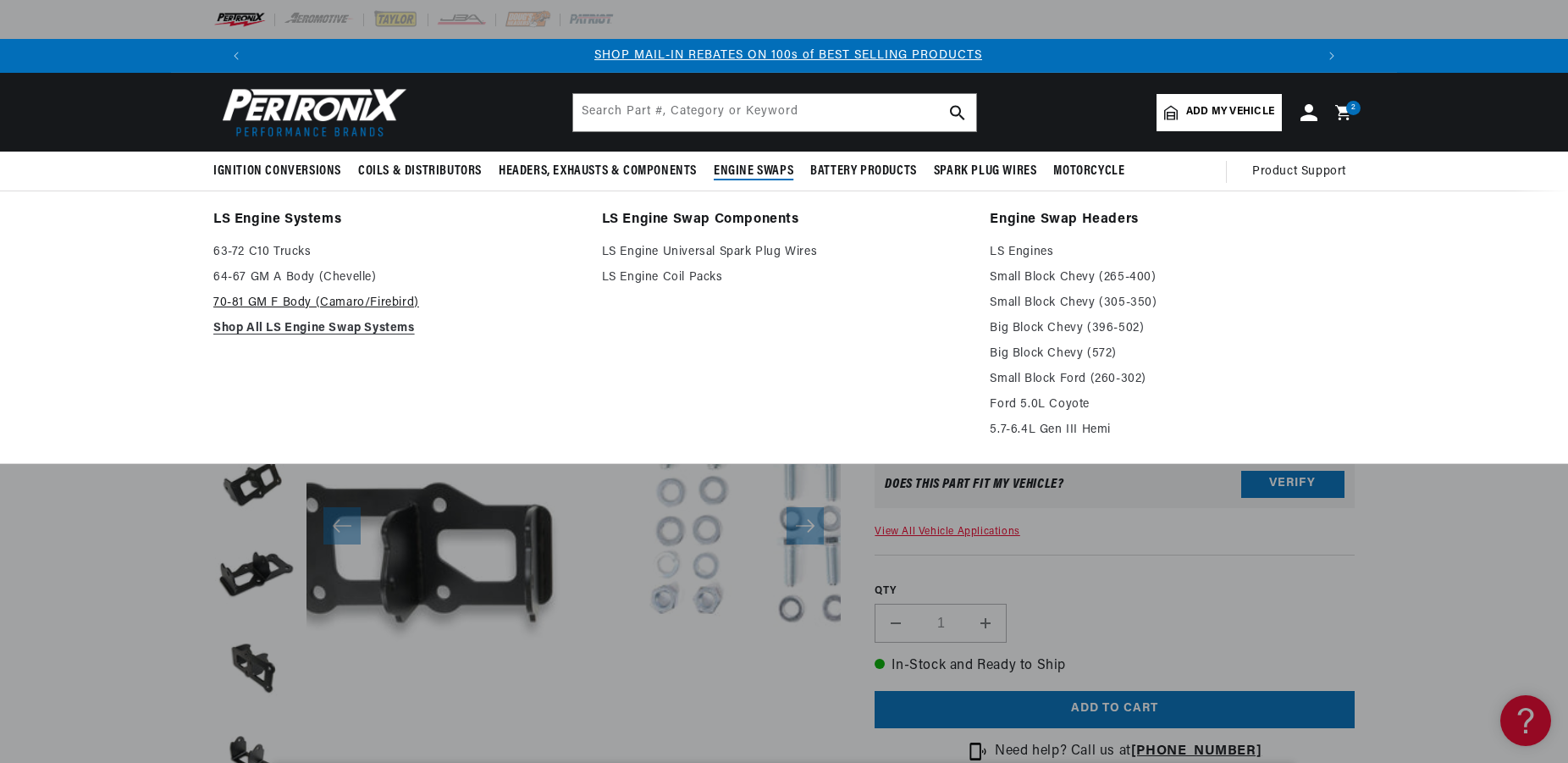
click at [254, 296] on link "70-81 GM F Body (Camaro/Firebird)" at bounding box center [396, 304] width 365 height 20
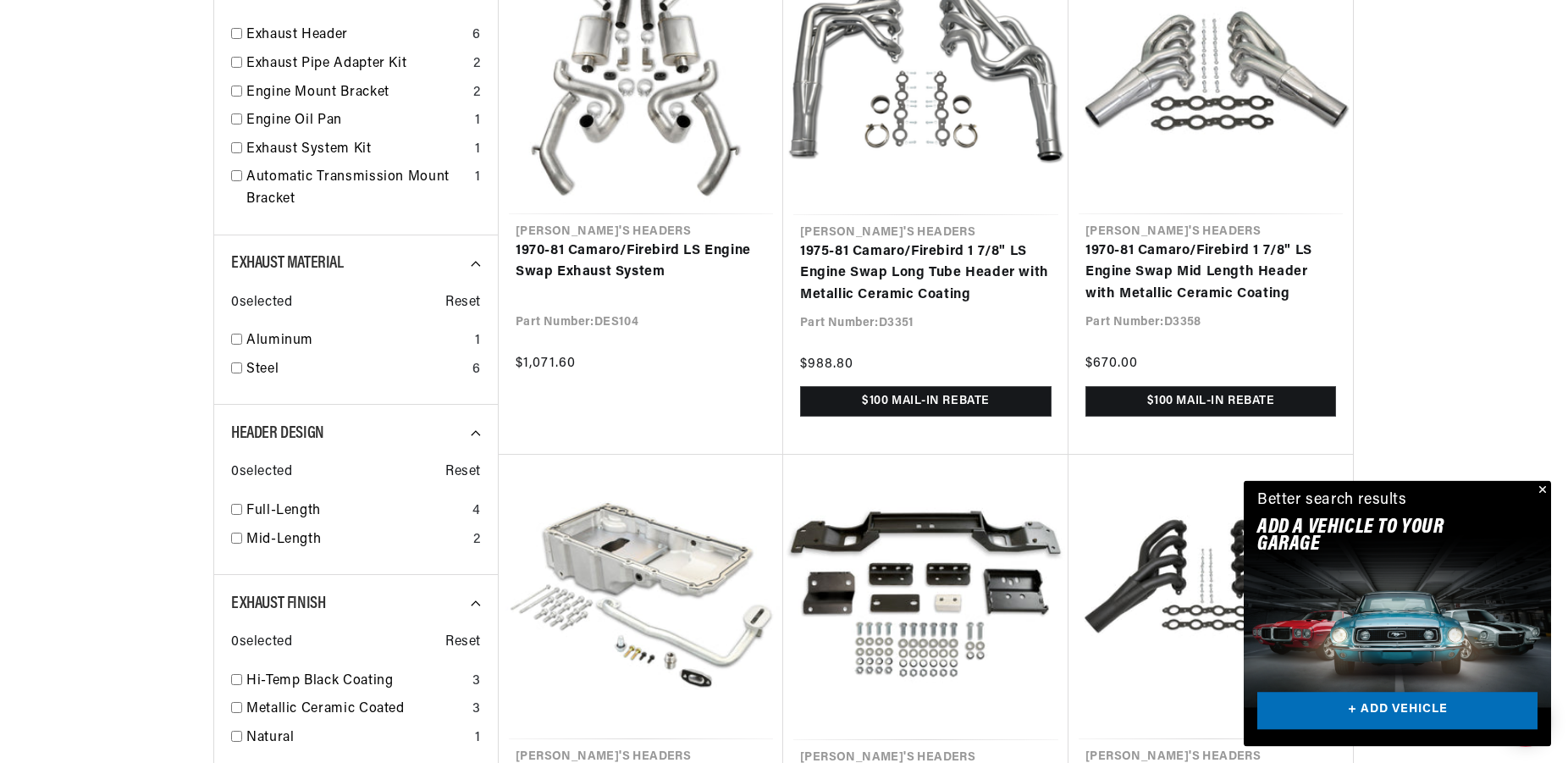
scroll to position [691, 0]
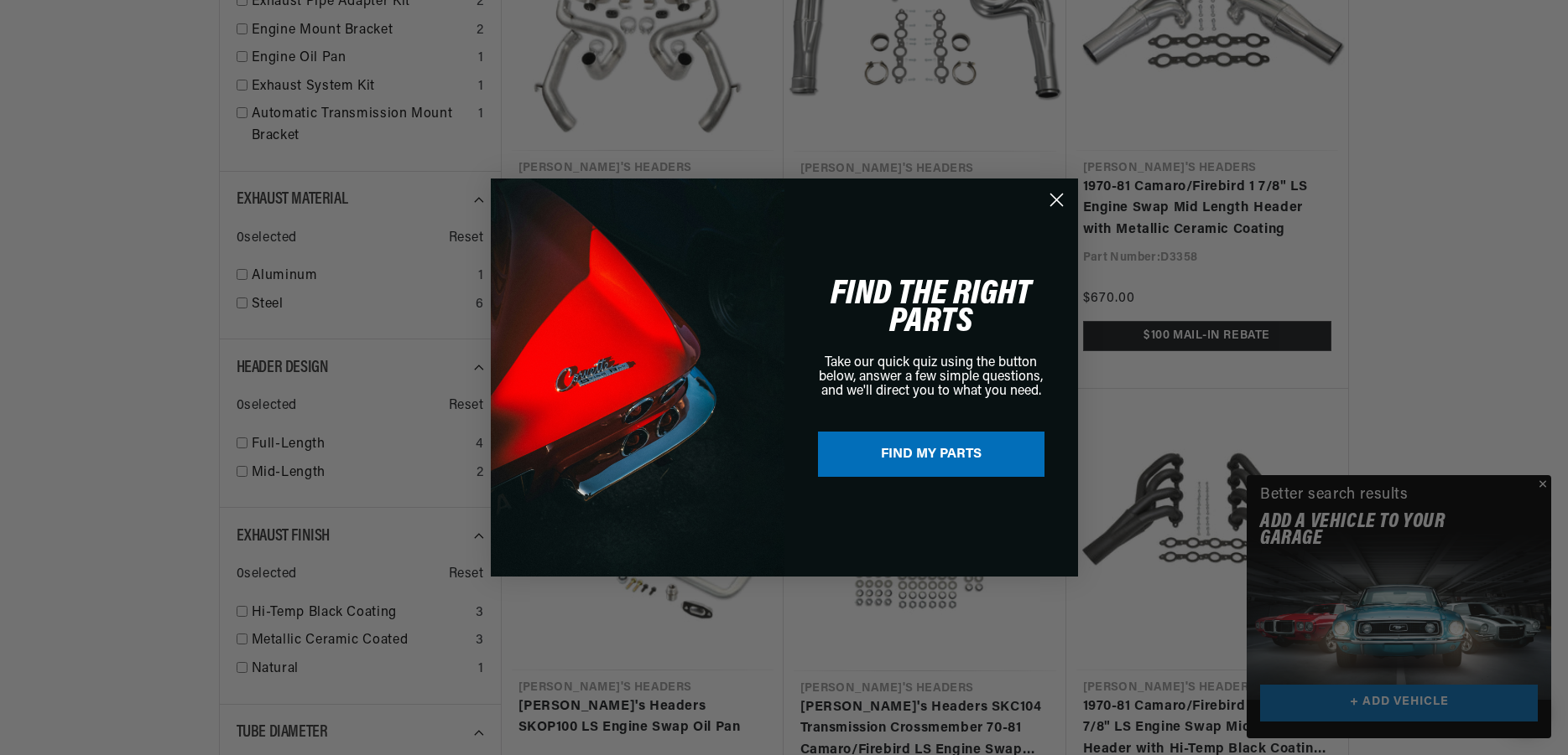
click at [1060, 200] on circle "Close dialog" at bounding box center [1056, 200] width 28 height 28
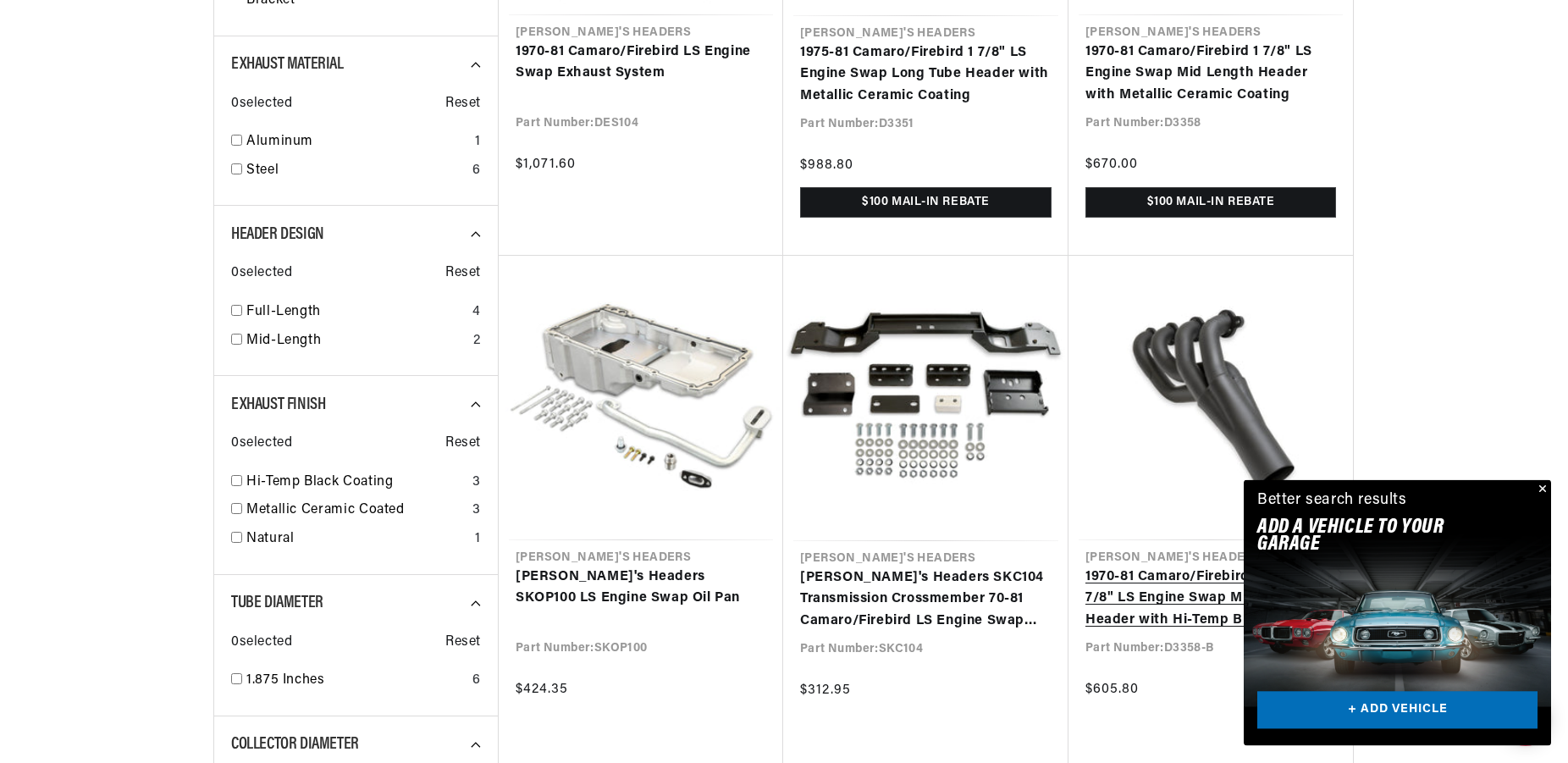
scroll to position [1037, 0]
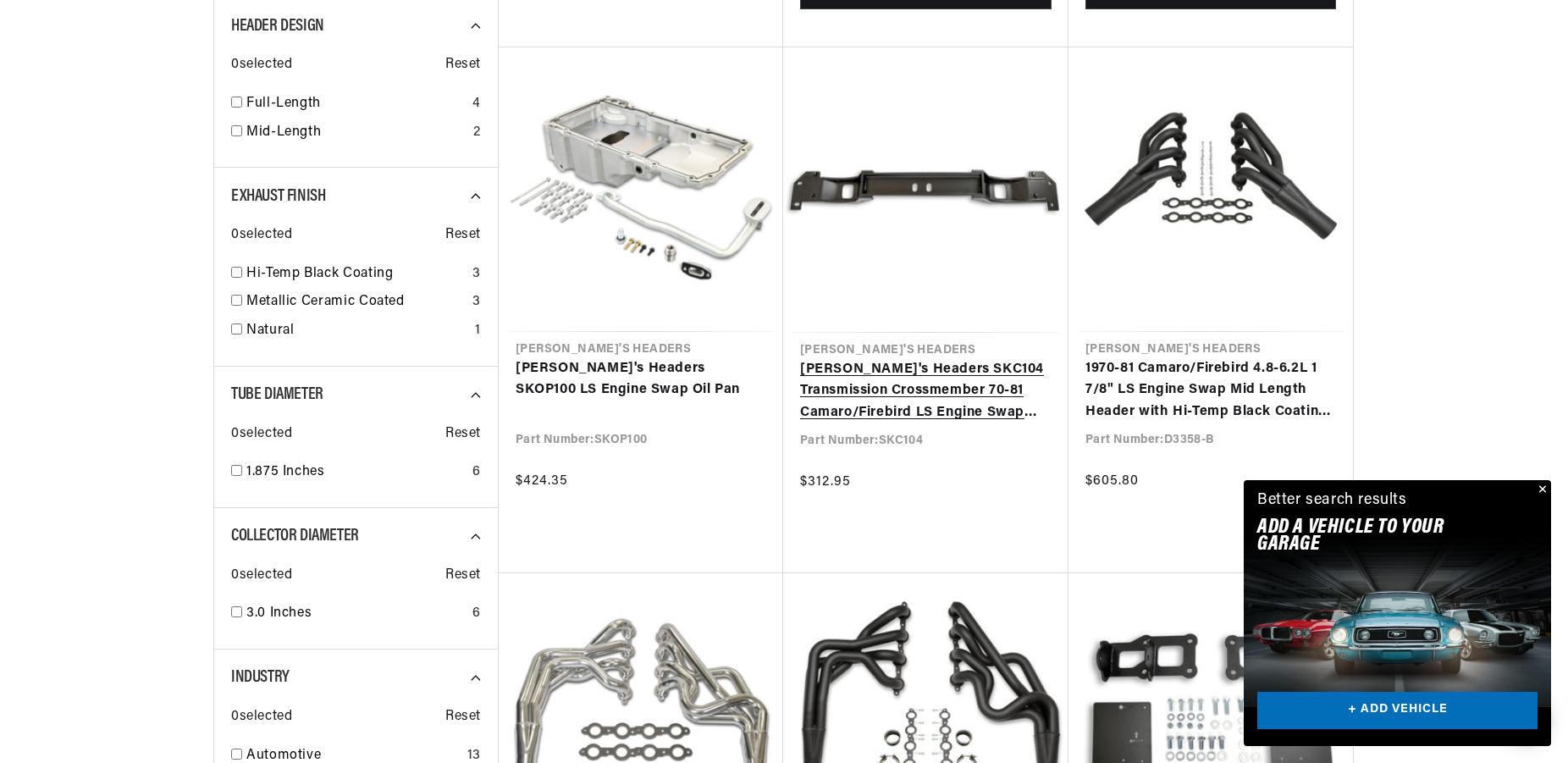
click at [970, 399] on link "[PERSON_NAME]'s Headers SKC104 Transmission Crossmember 70-81 Camaro/Firebird L…" at bounding box center [926, 391] width 252 height 65
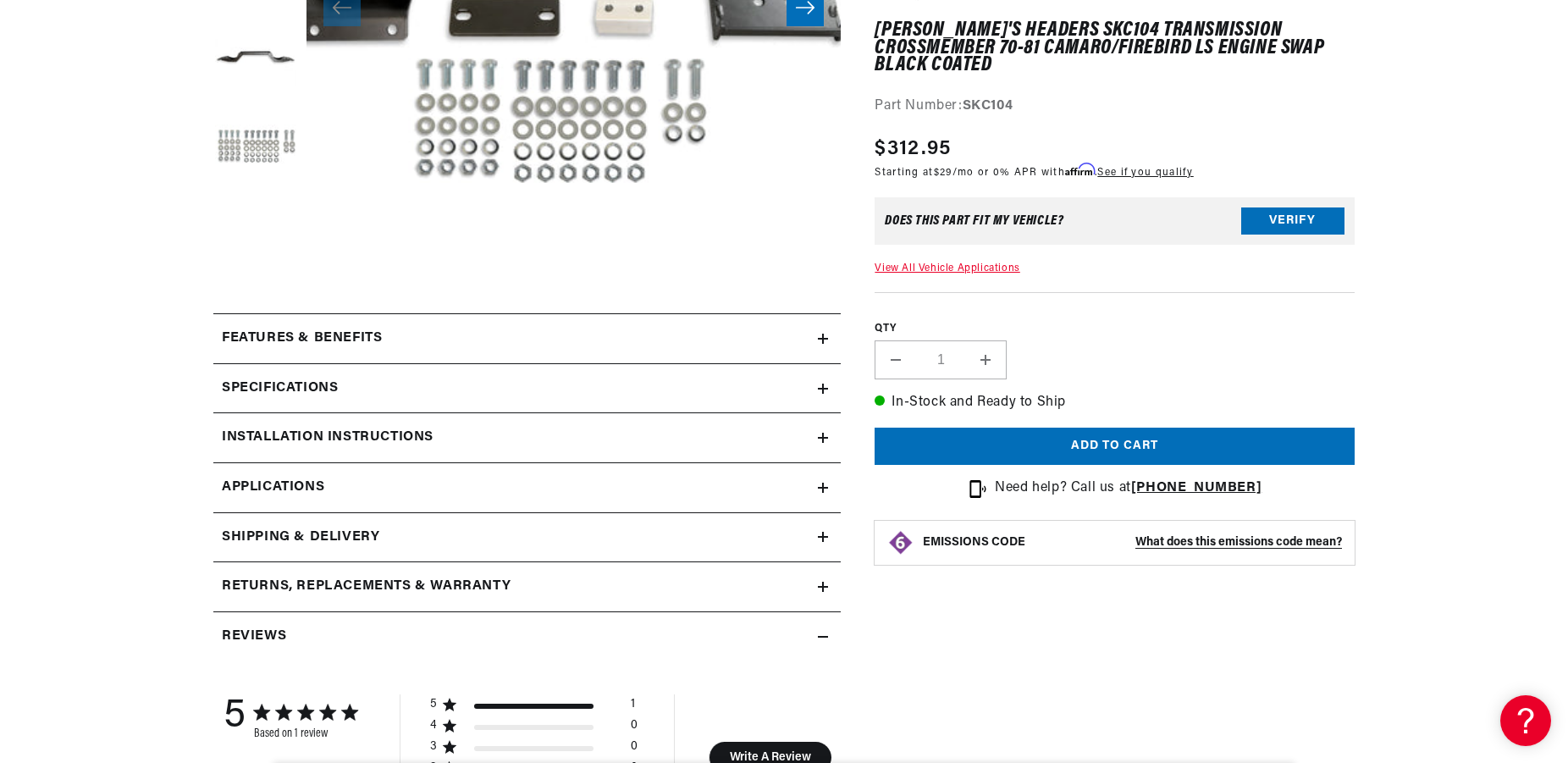
click at [371, 433] on h2 "Installation instructions" at bounding box center [327, 438] width 212 height 22
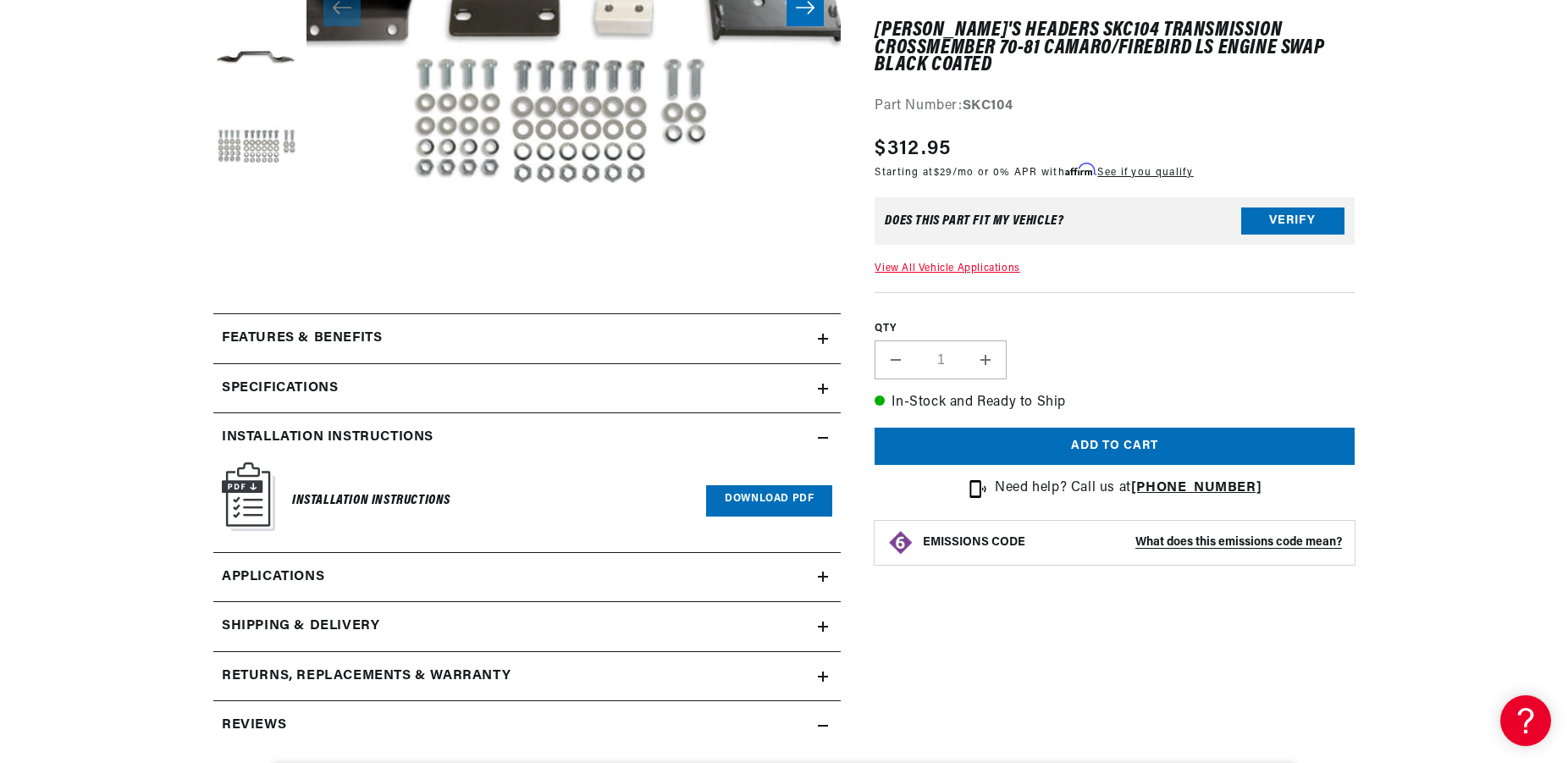
scroll to position [691, 0]
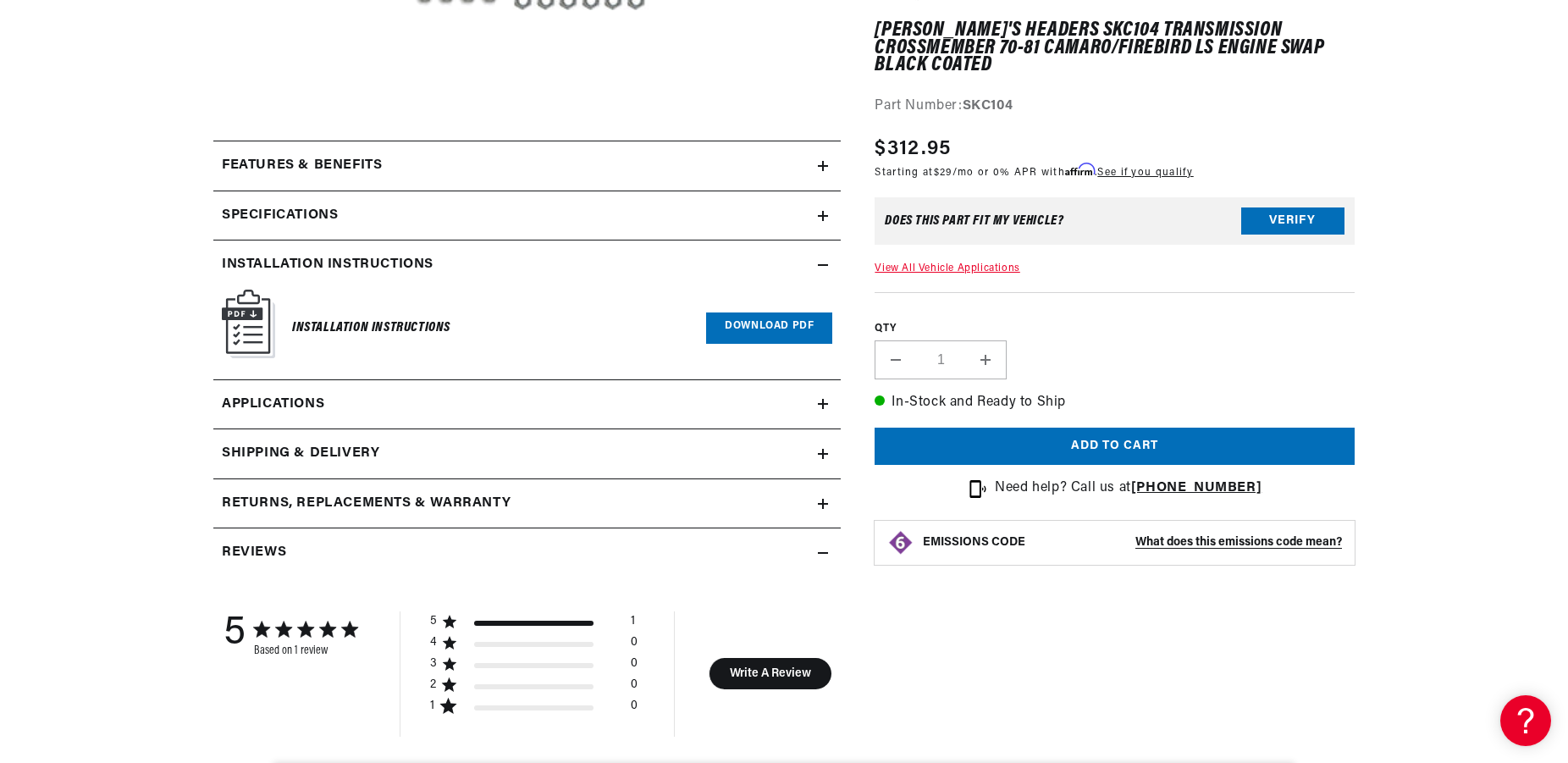
click at [753, 323] on link "Download PDF" at bounding box center [770, 328] width 126 height 31
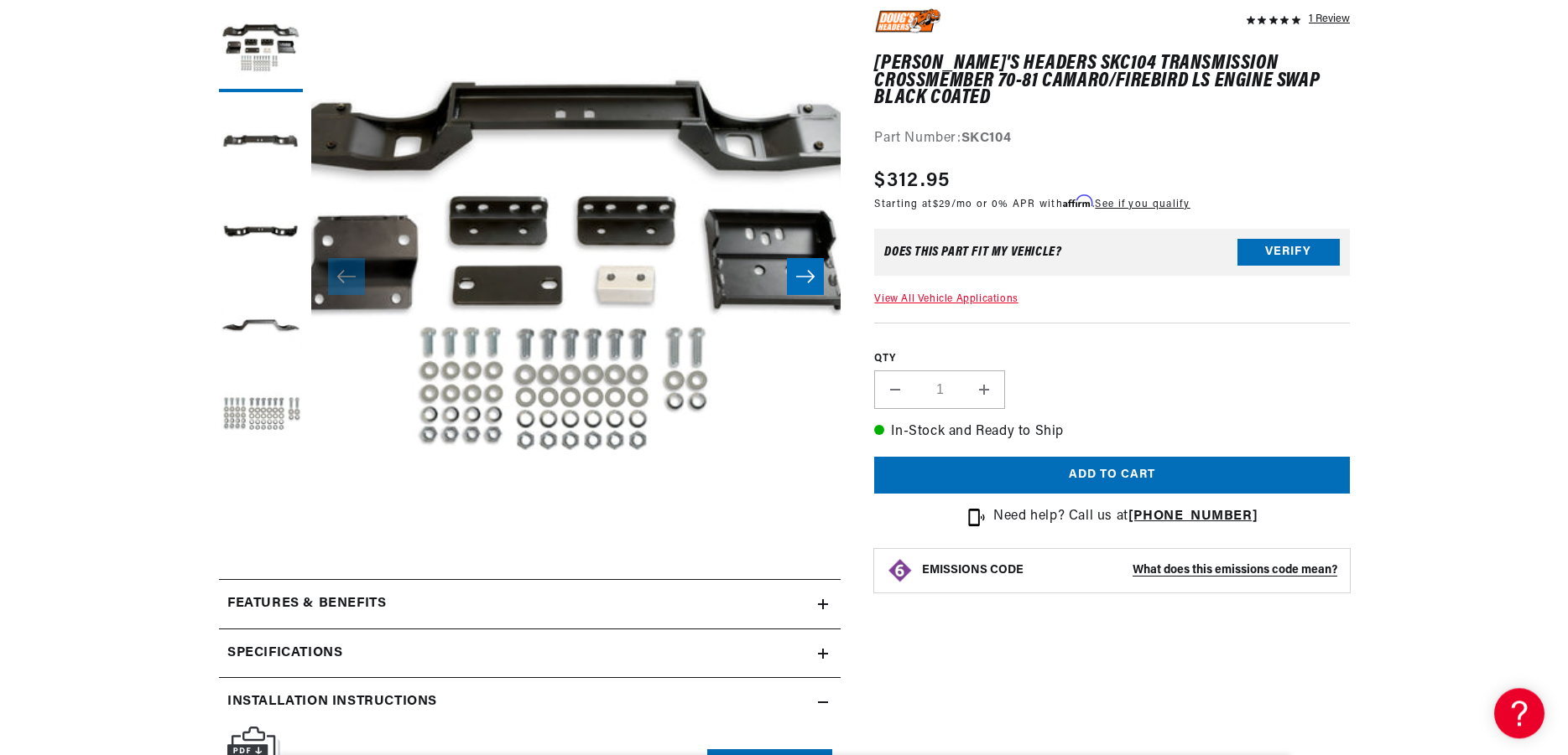
scroll to position [257, 0]
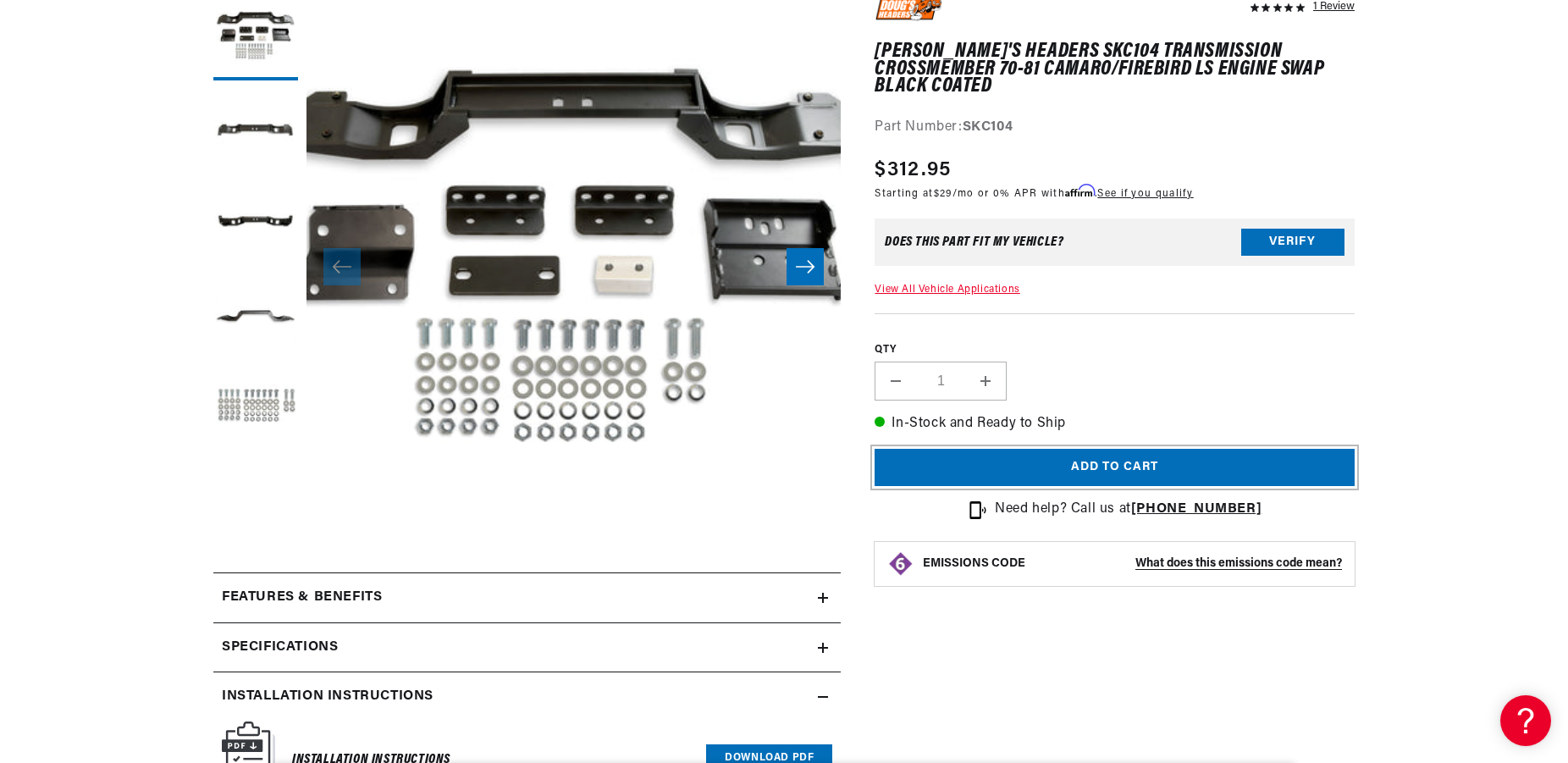
click at [1195, 449] on button "Add to cart" at bounding box center [1114, 468] width 480 height 38
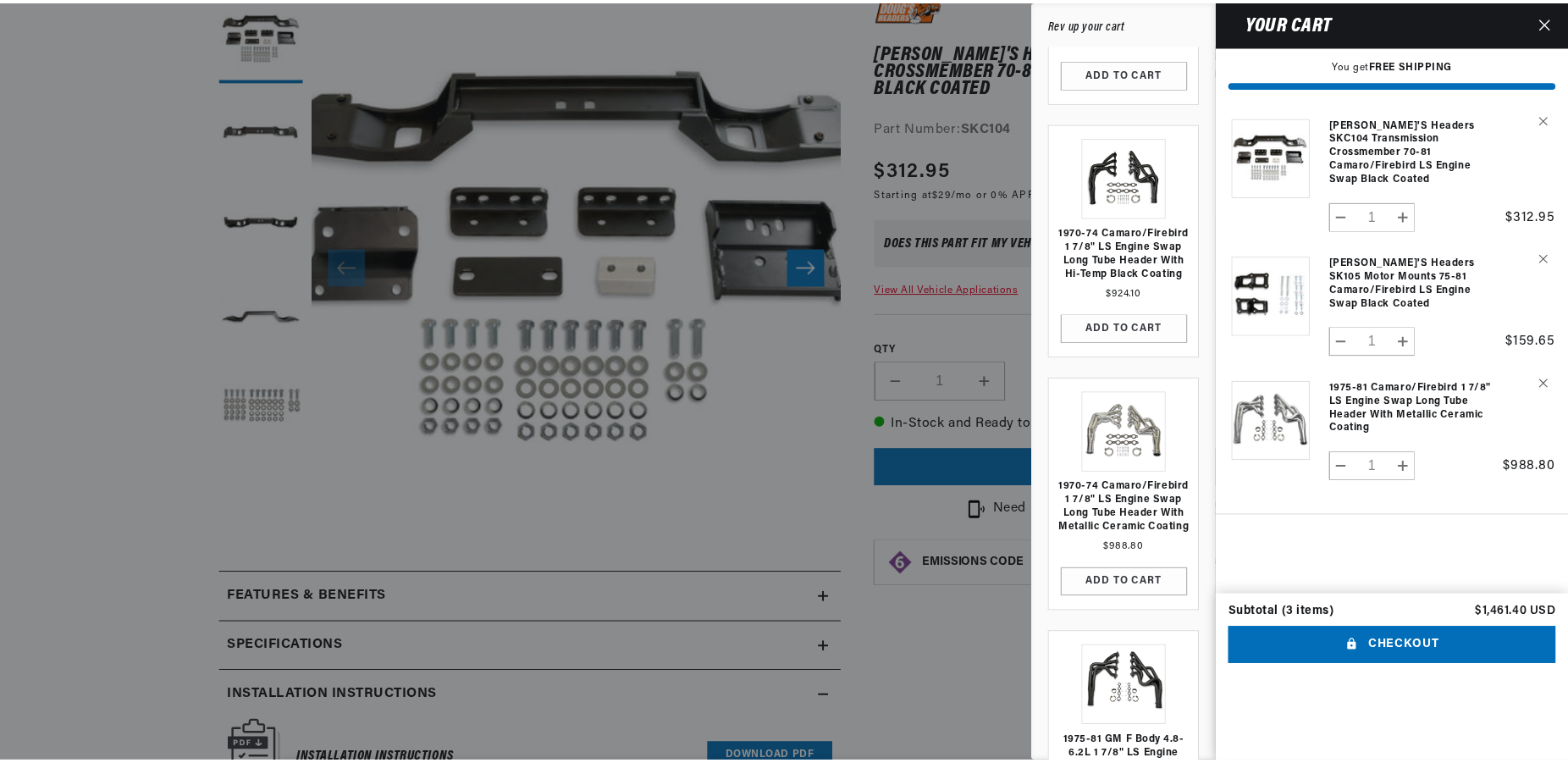
scroll to position [0, 0]
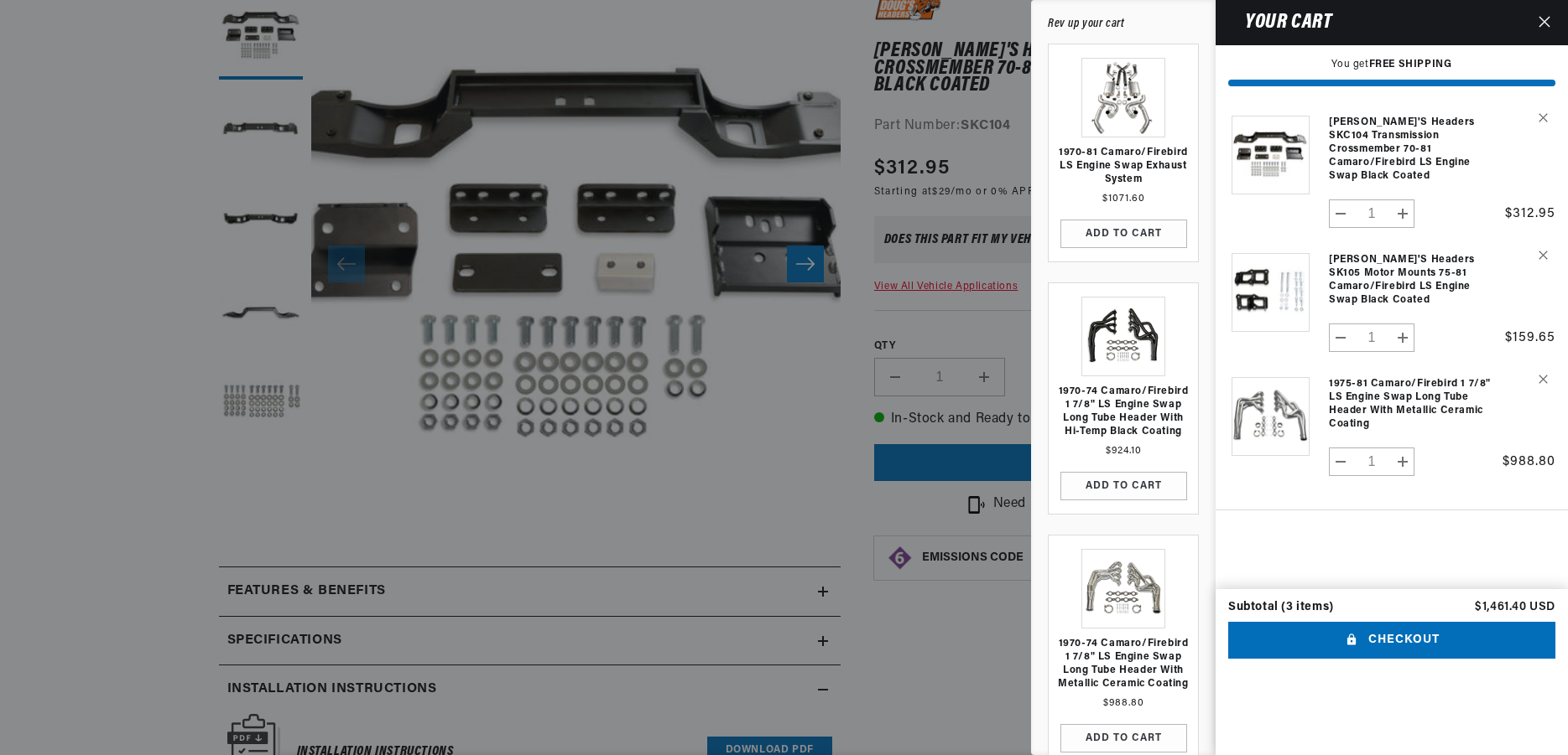
click at [1552, 12] on button "Close" at bounding box center [1543, 23] width 37 height 45
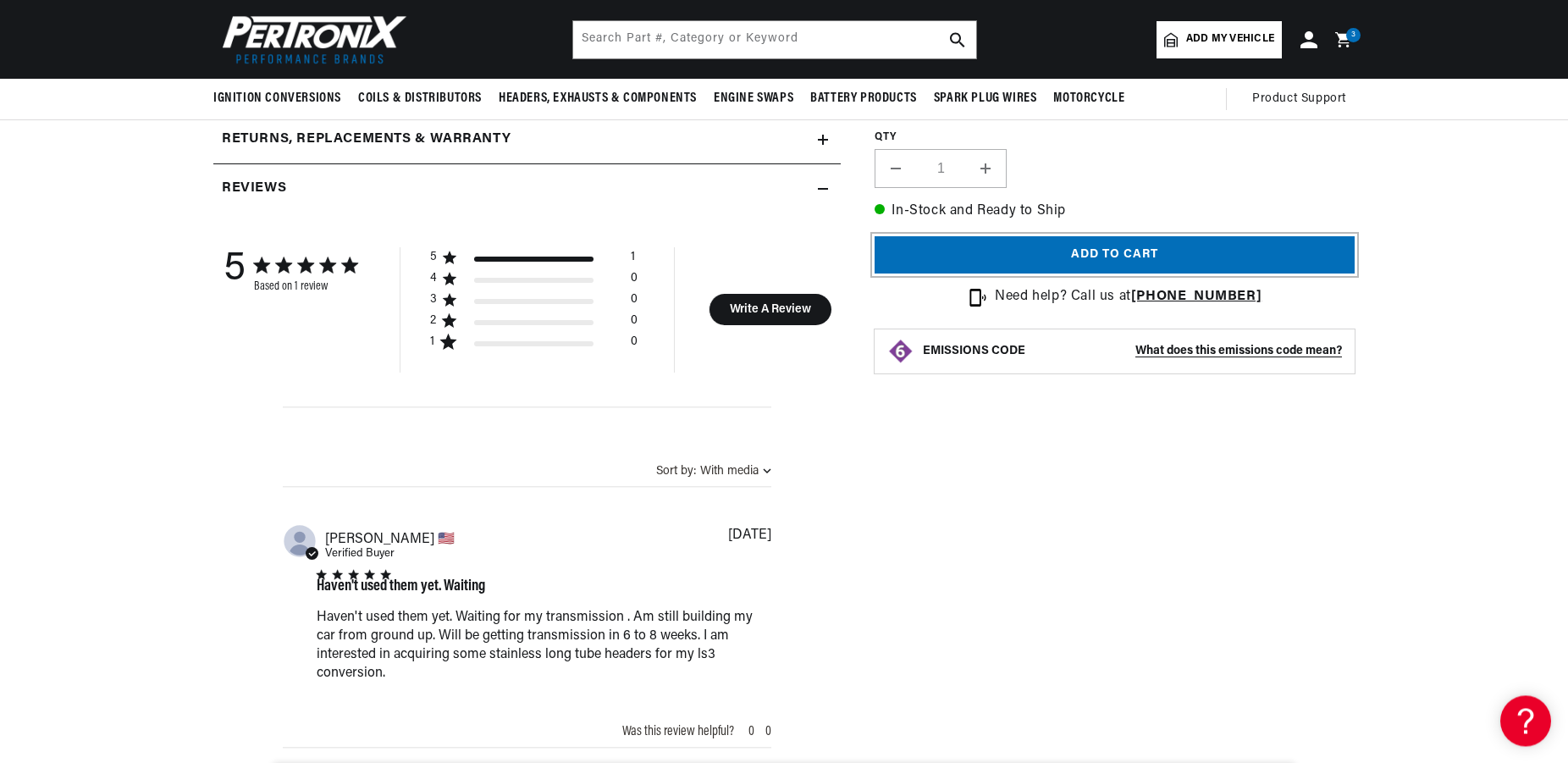
scroll to position [1037, 0]
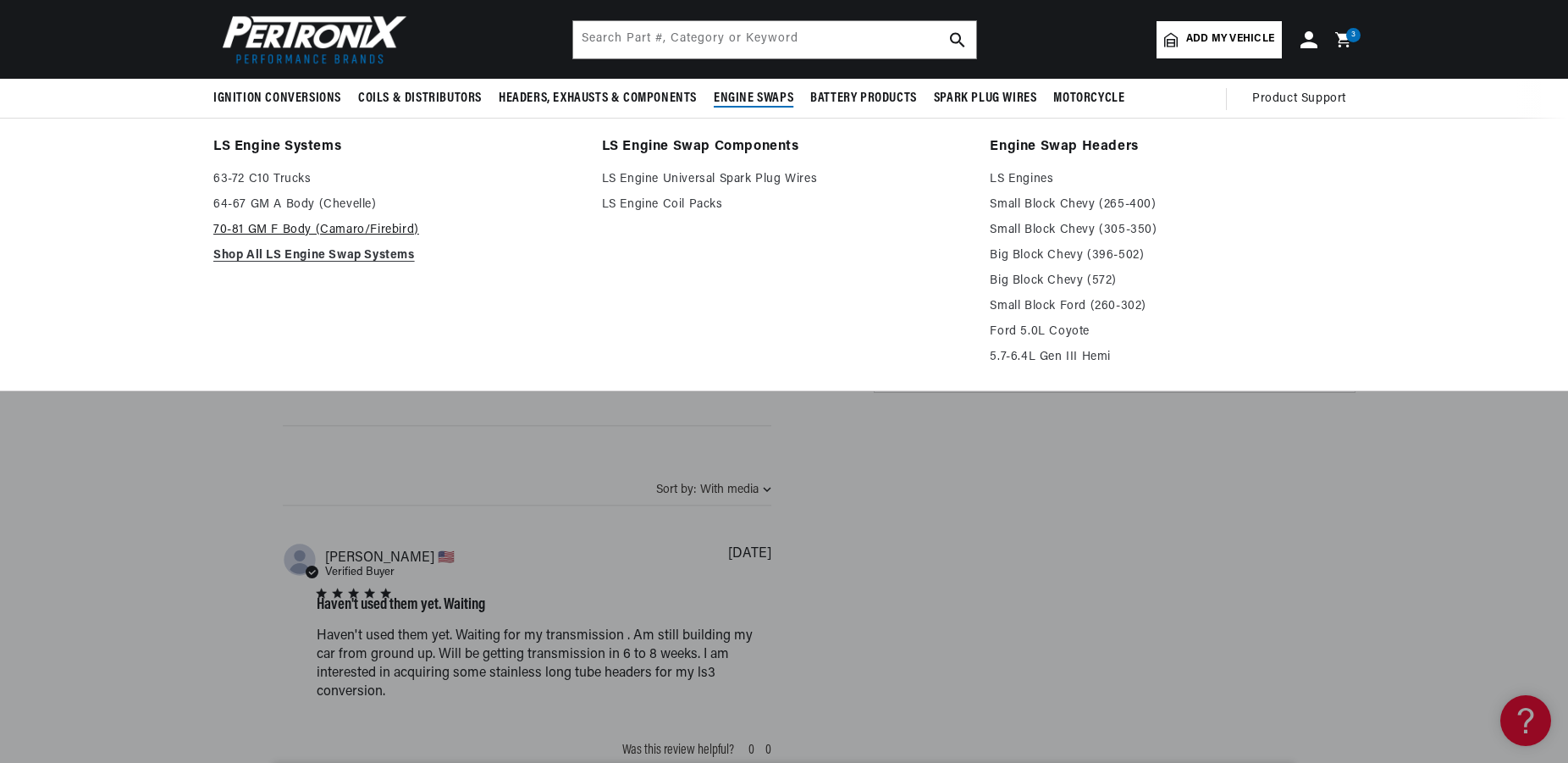
click at [343, 232] on link "70-81 GM F Body (Camaro/Firebird)" at bounding box center [396, 231] width 365 height 20
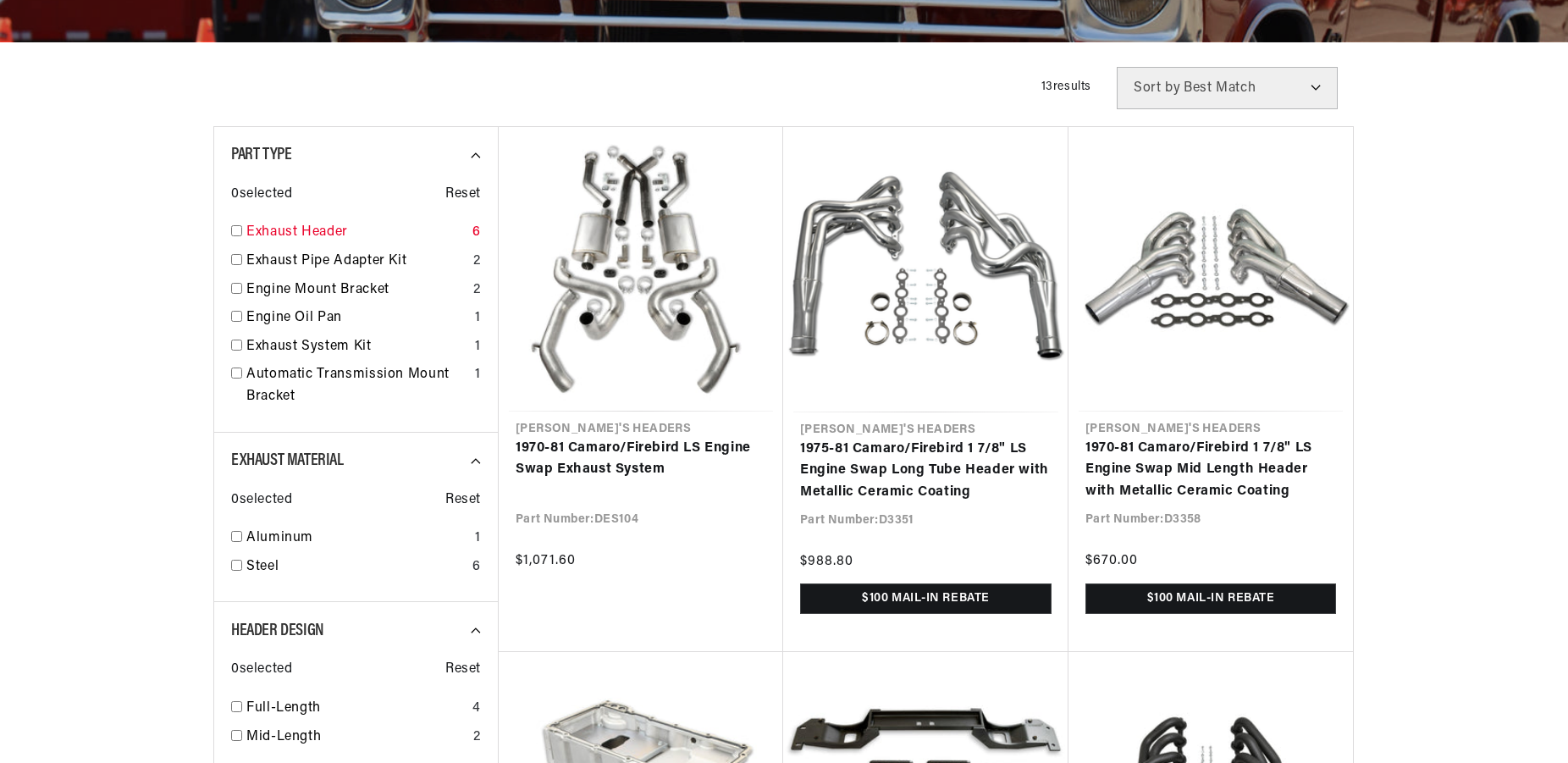
click at [350, 226] on link "Exhaust Header" at bounding box center [356, 233] width 220 height 22
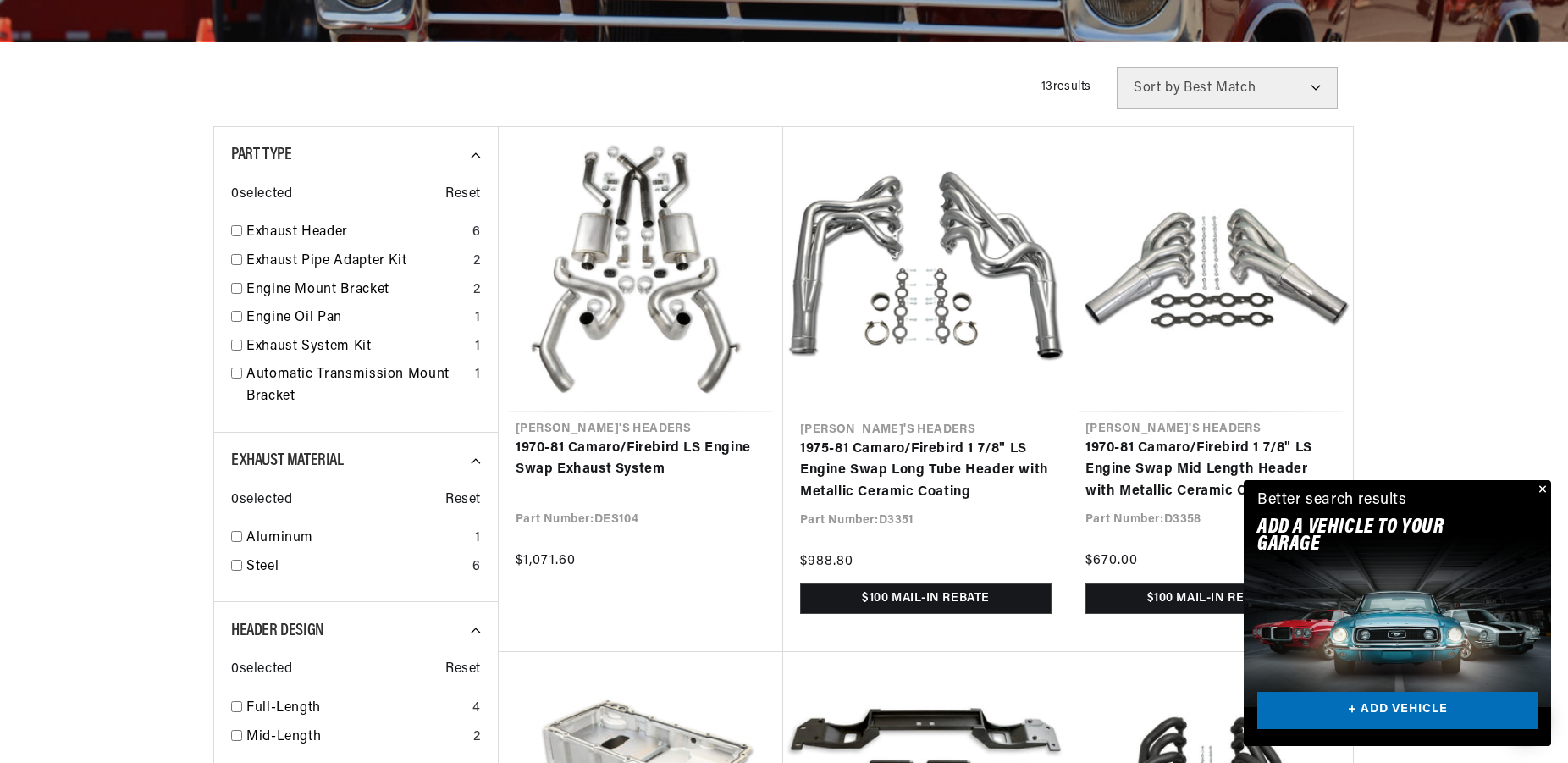
scroll to position [432, 0]
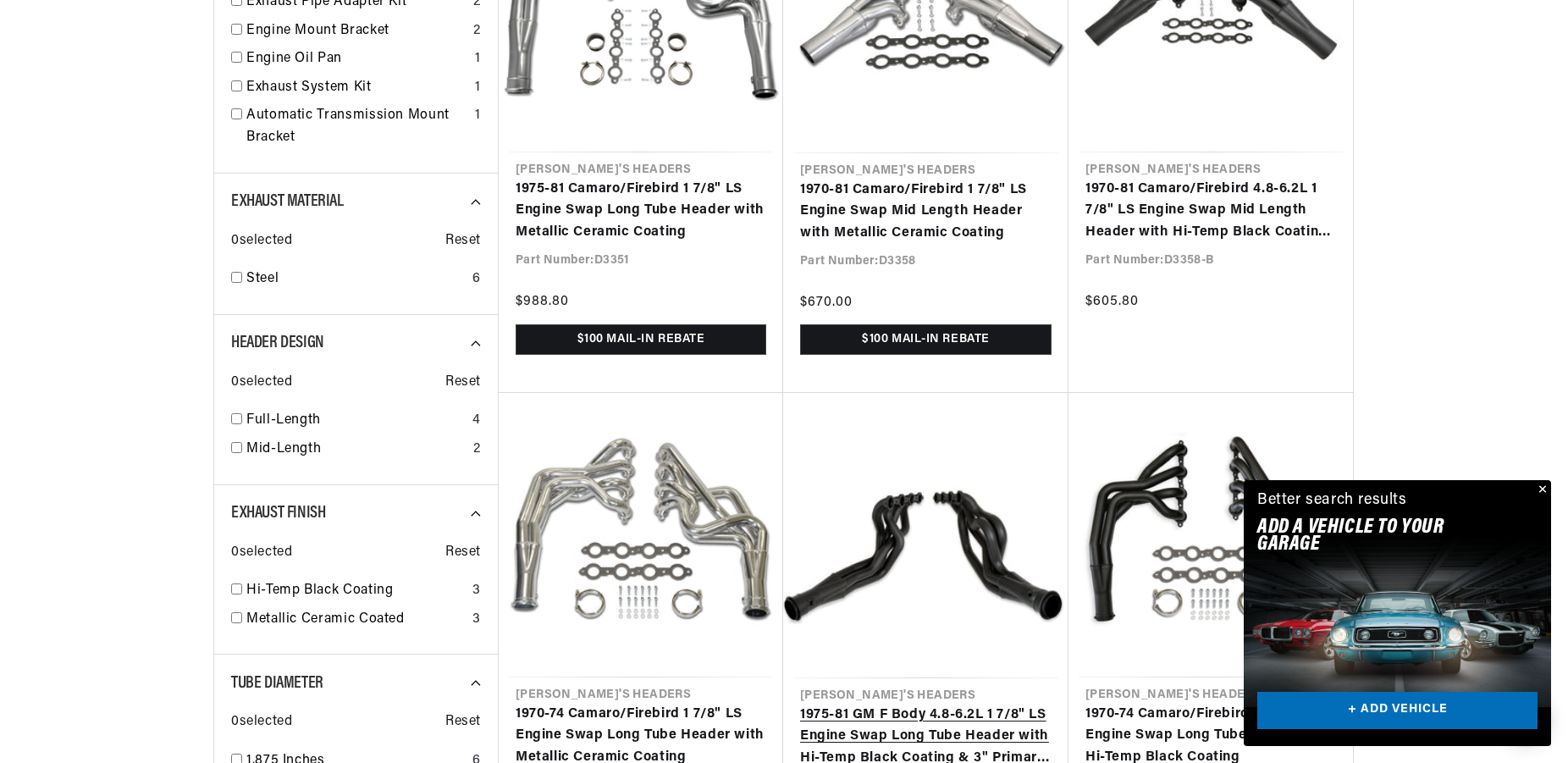
scroll to position [951, 0]
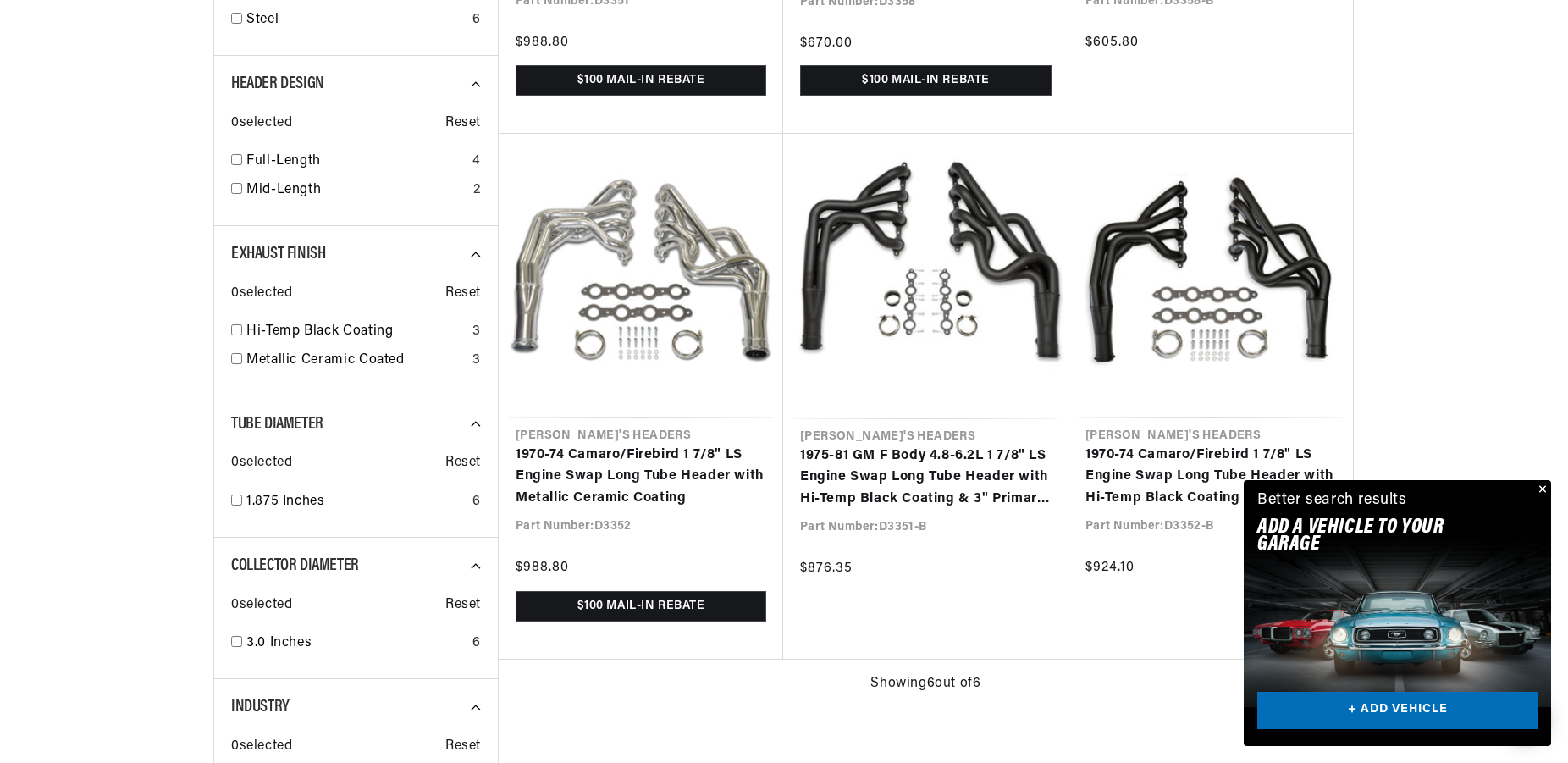
click at [1540, 489] on button "Close" at bounding box center [1541, 490] width 20 height 20
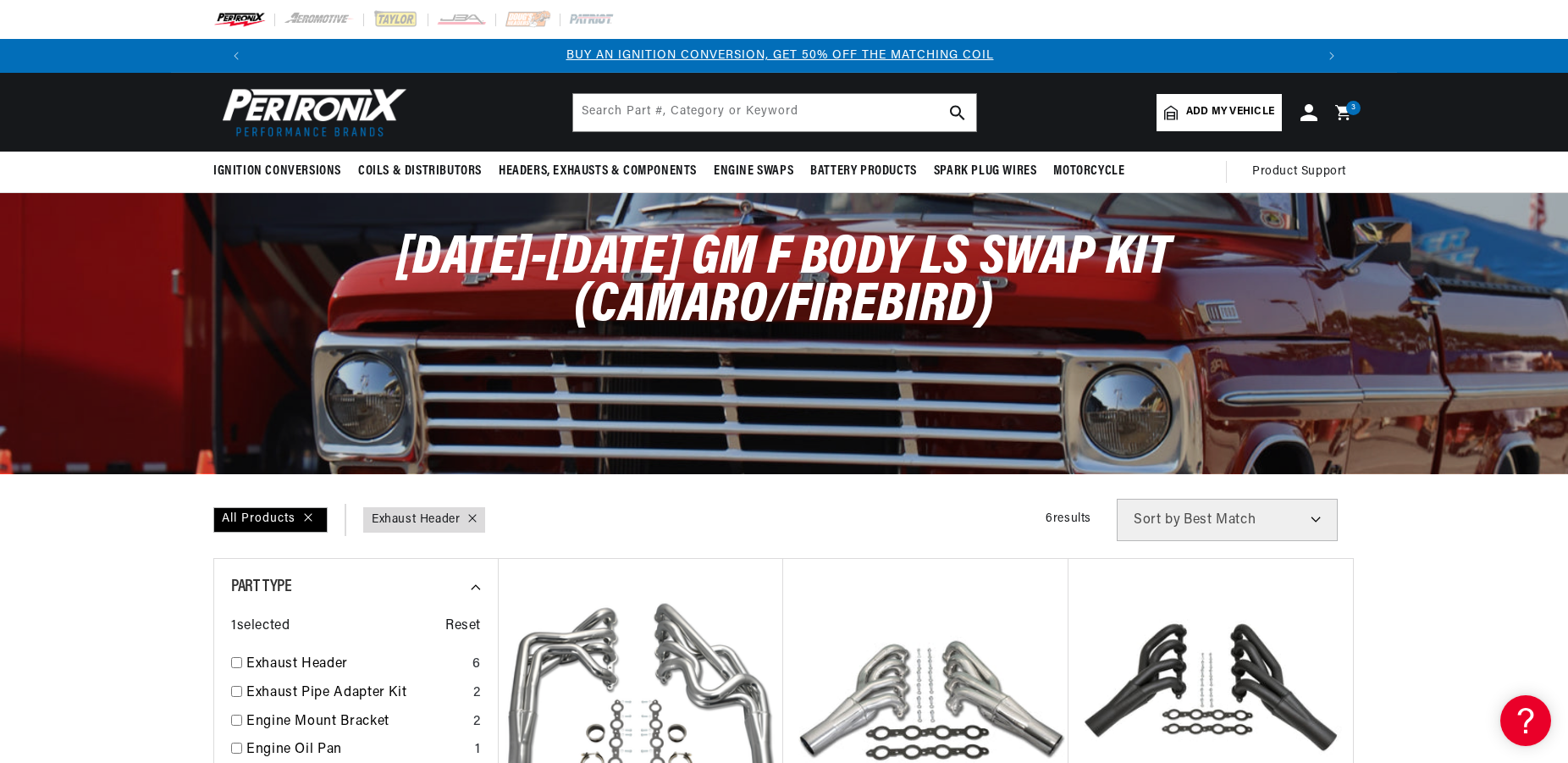
scroll to position [0, 0]
